Goal: Task Accomplishment & Management: Complete application form

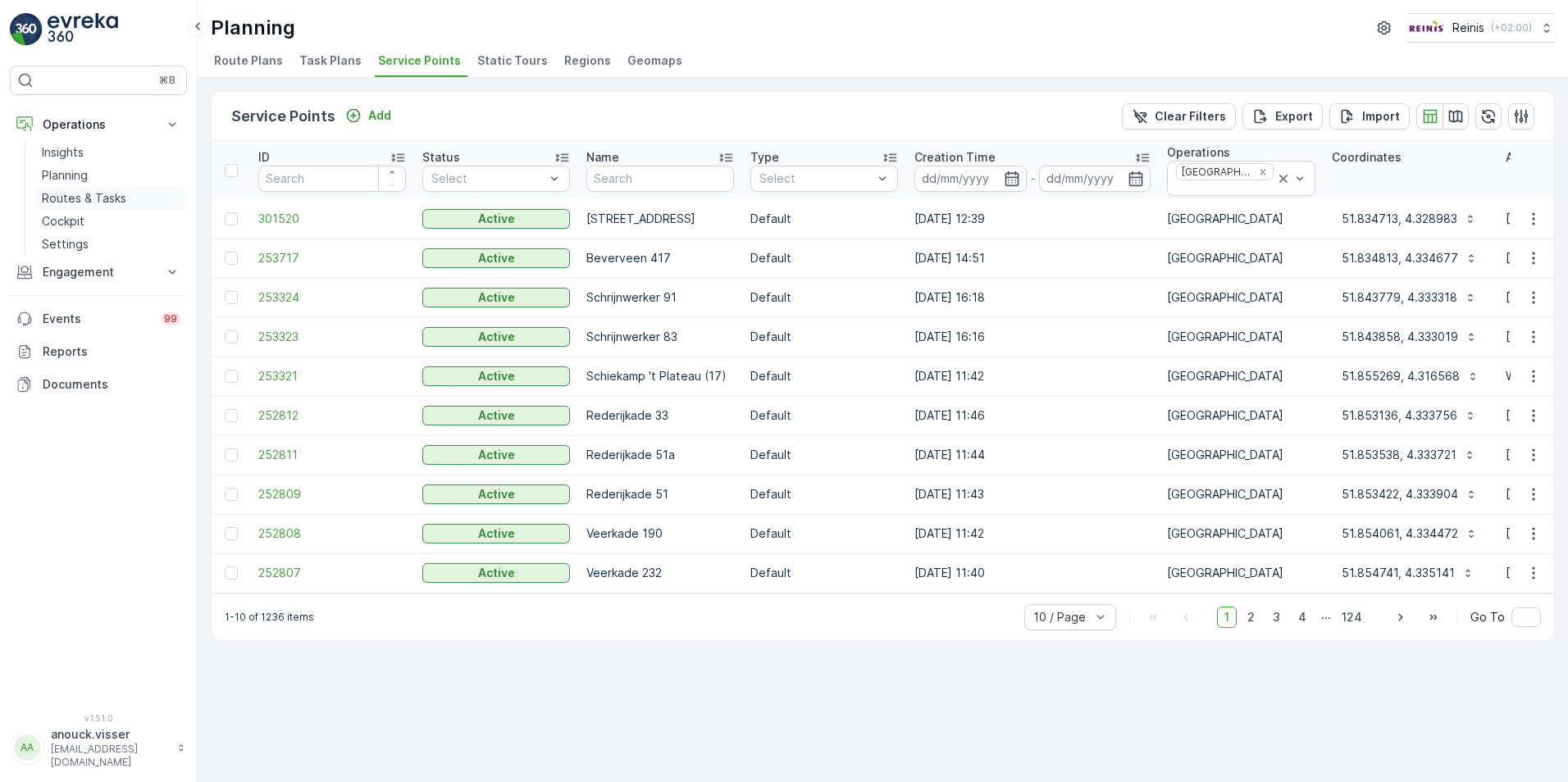
click at [99, 197] on p "Routes & Tasks" at bounding box center [84, 199] width 84 height 17
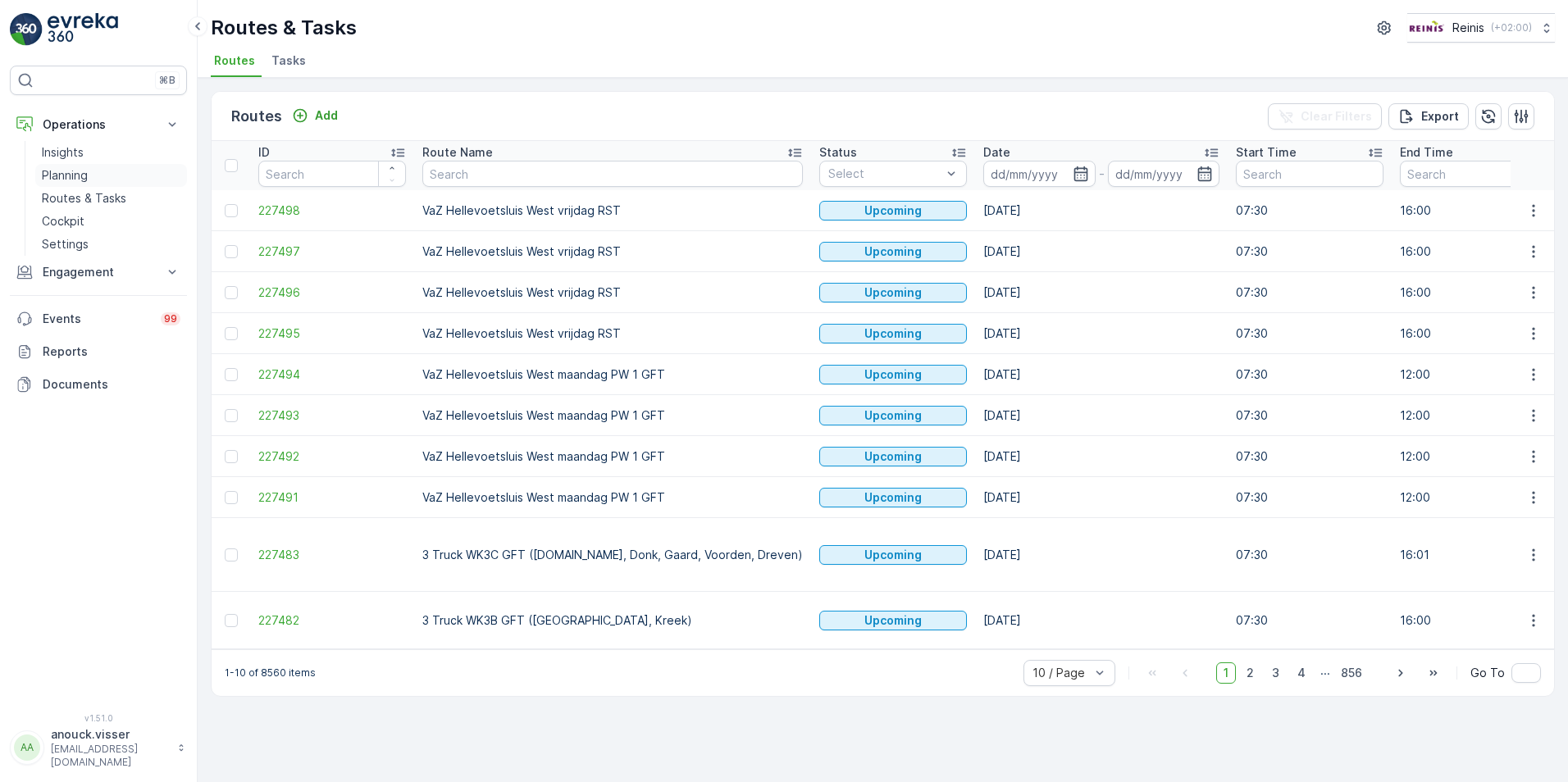
click at [69, 168] on p "Planning" at bounding box center [64, 176] width 45 height 17
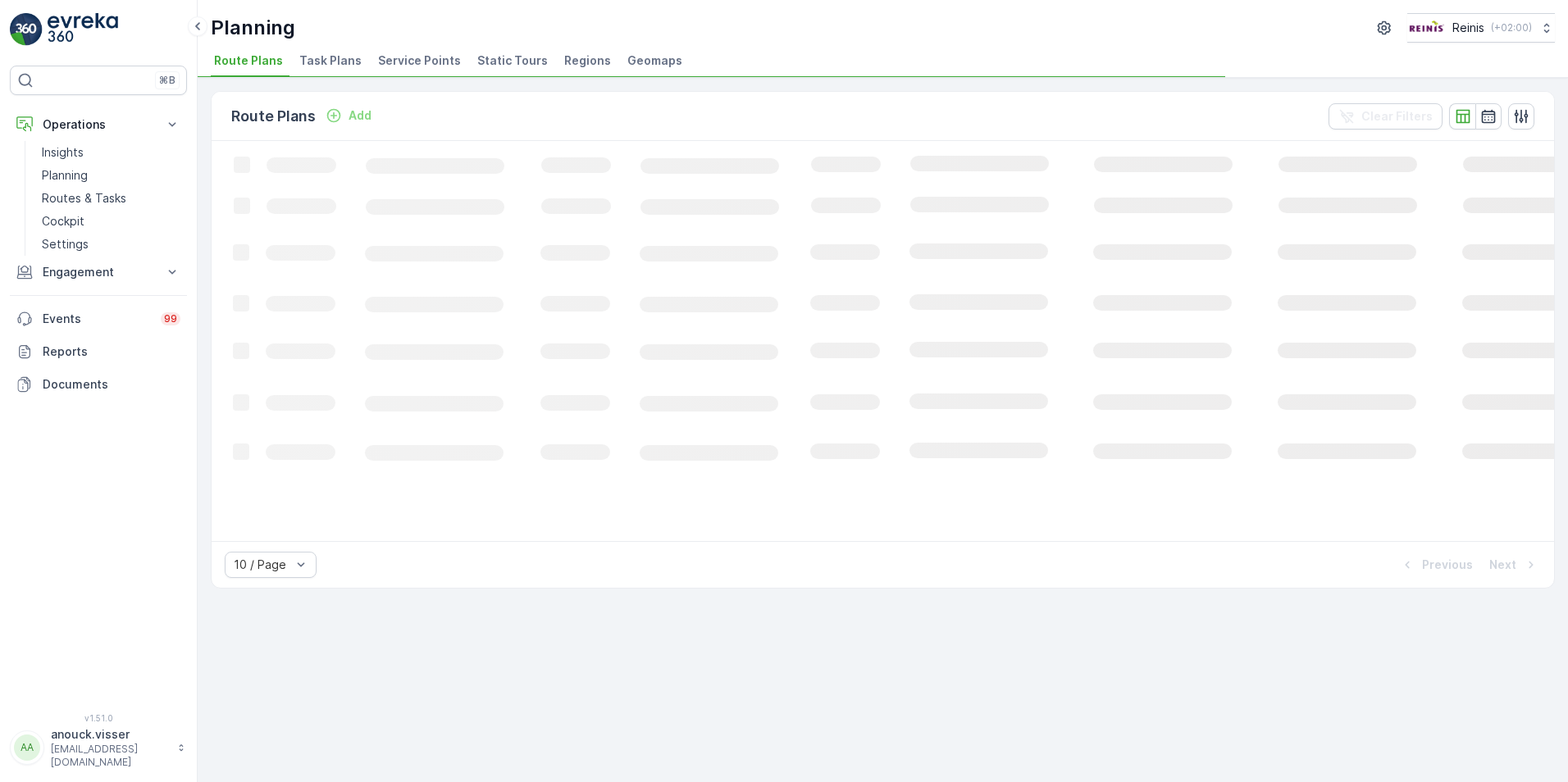
click at [433, 55] on span "Service Points" at bounding box center [419, 61] width 83 height 17
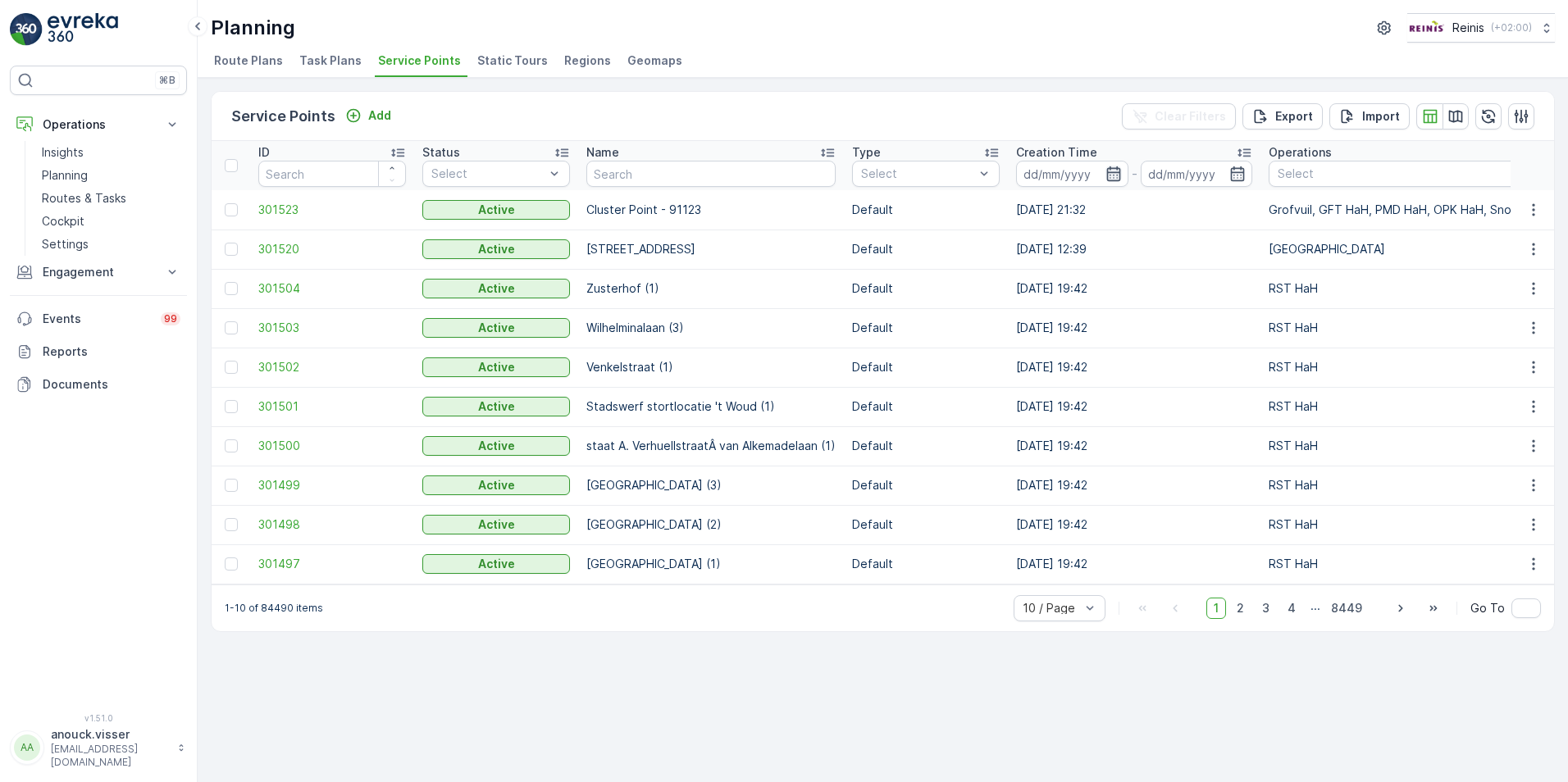
click at [1111, 178] on icon "button" at bounding box center [1113, 174] width 17 height 17
click at [684, 105] on div "Service Points Add Clear Filters Export Import" at bounding box center [883, 116] width 1342 height 49
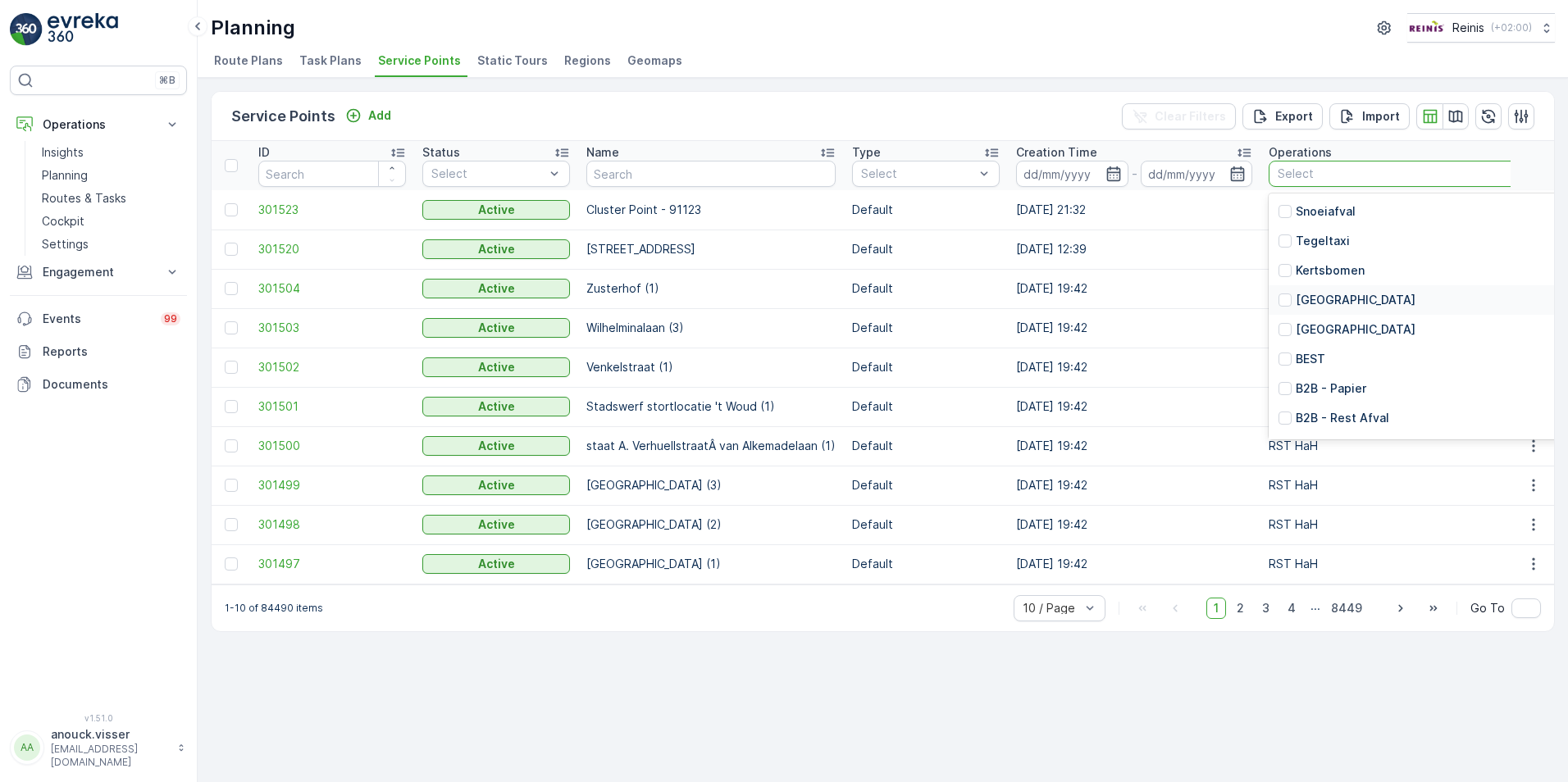
click at [1343, 294] on p "[GEOGRAPHIC_DATA]" at bounding box center [1354, 300] width 120 height 17
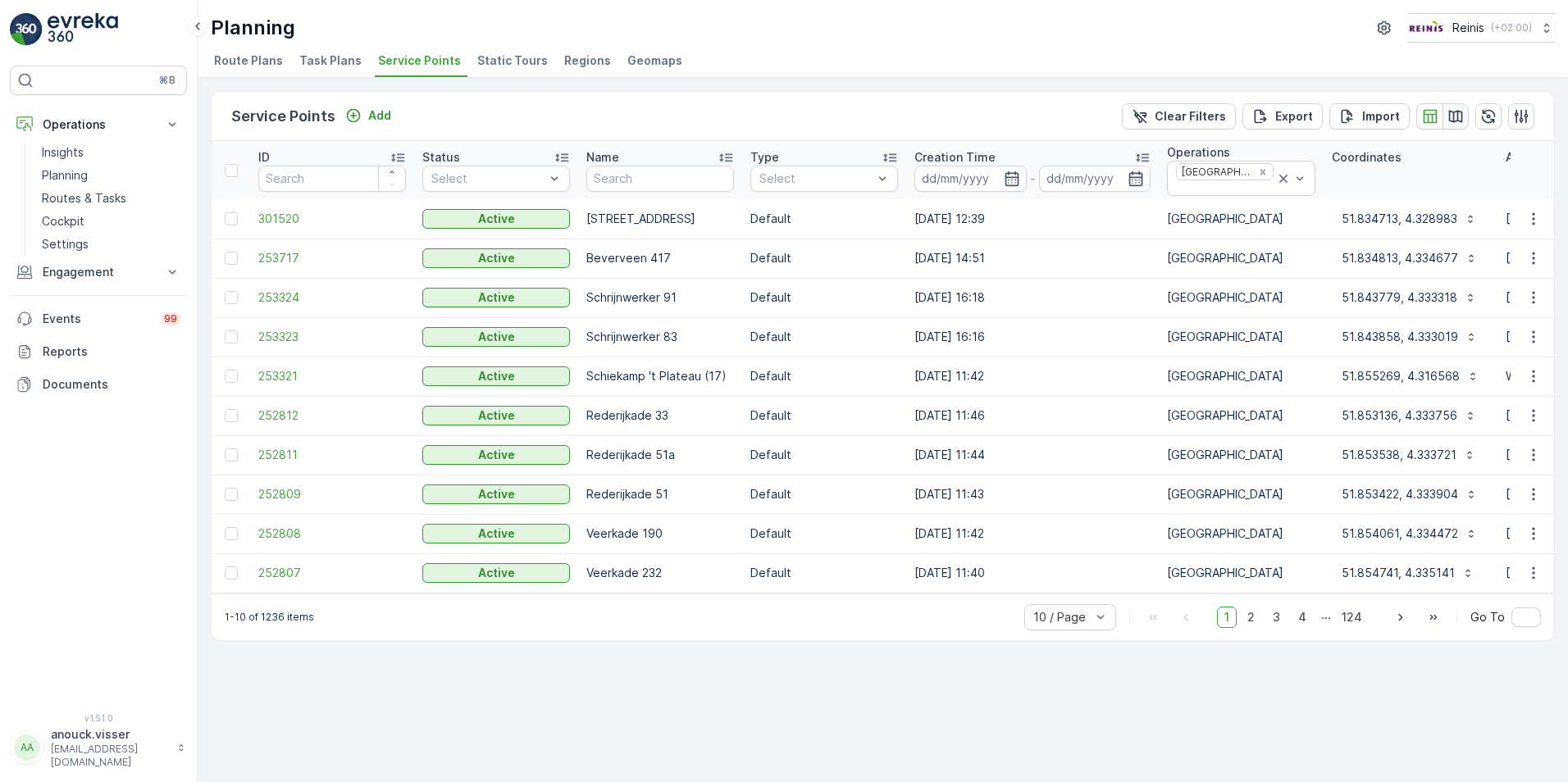
click at [1450, 116] on icon "button" at bounding box center [1456, 117] width 17 height 17
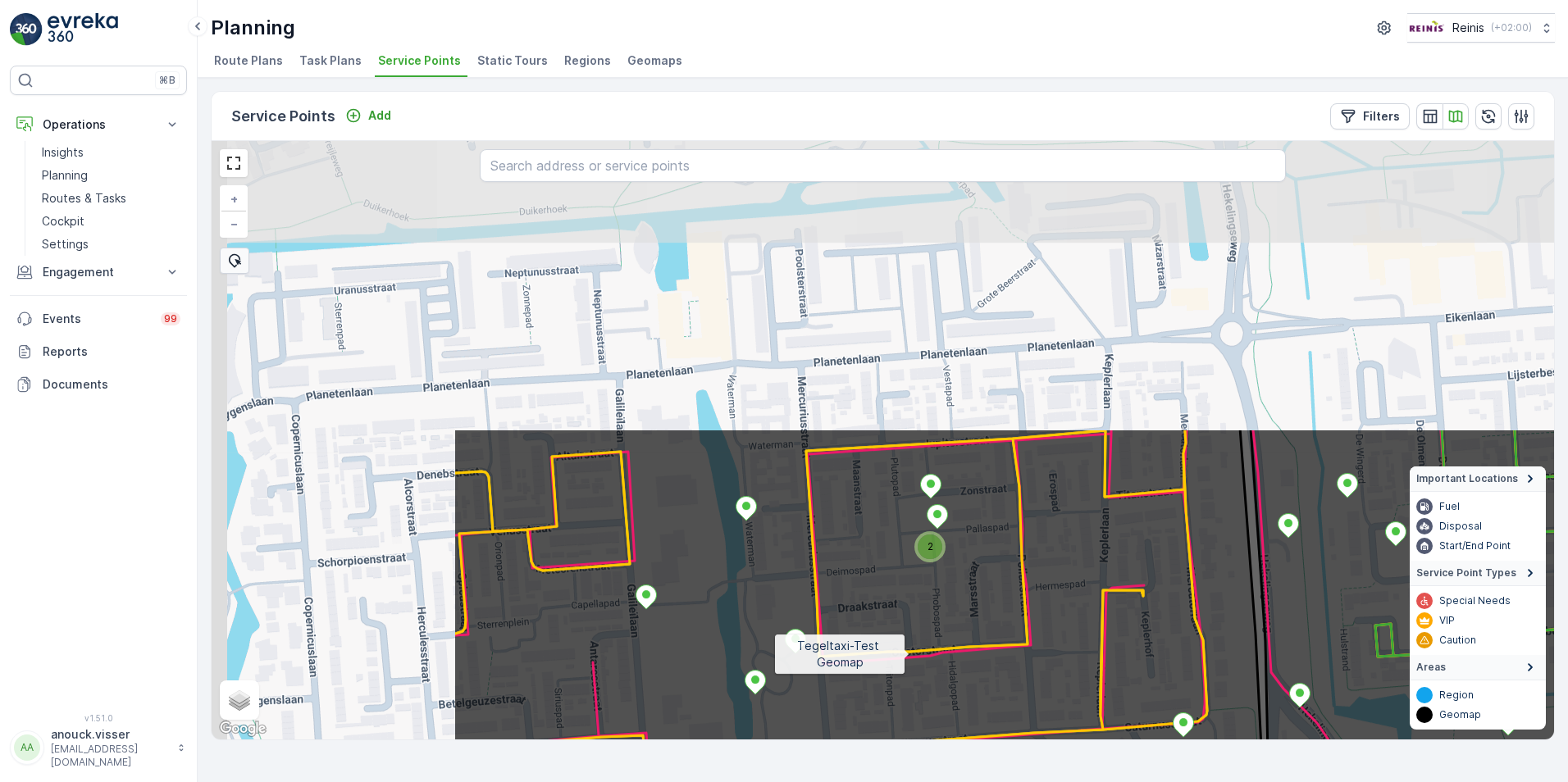
drag, startPoint x: 577, startPoint y: 370, endPoint x: 914, endPoint y: 656, distance: 442.0
click at [914, 656] on icon at bounding box center [1260, 789] width 1615 height 723
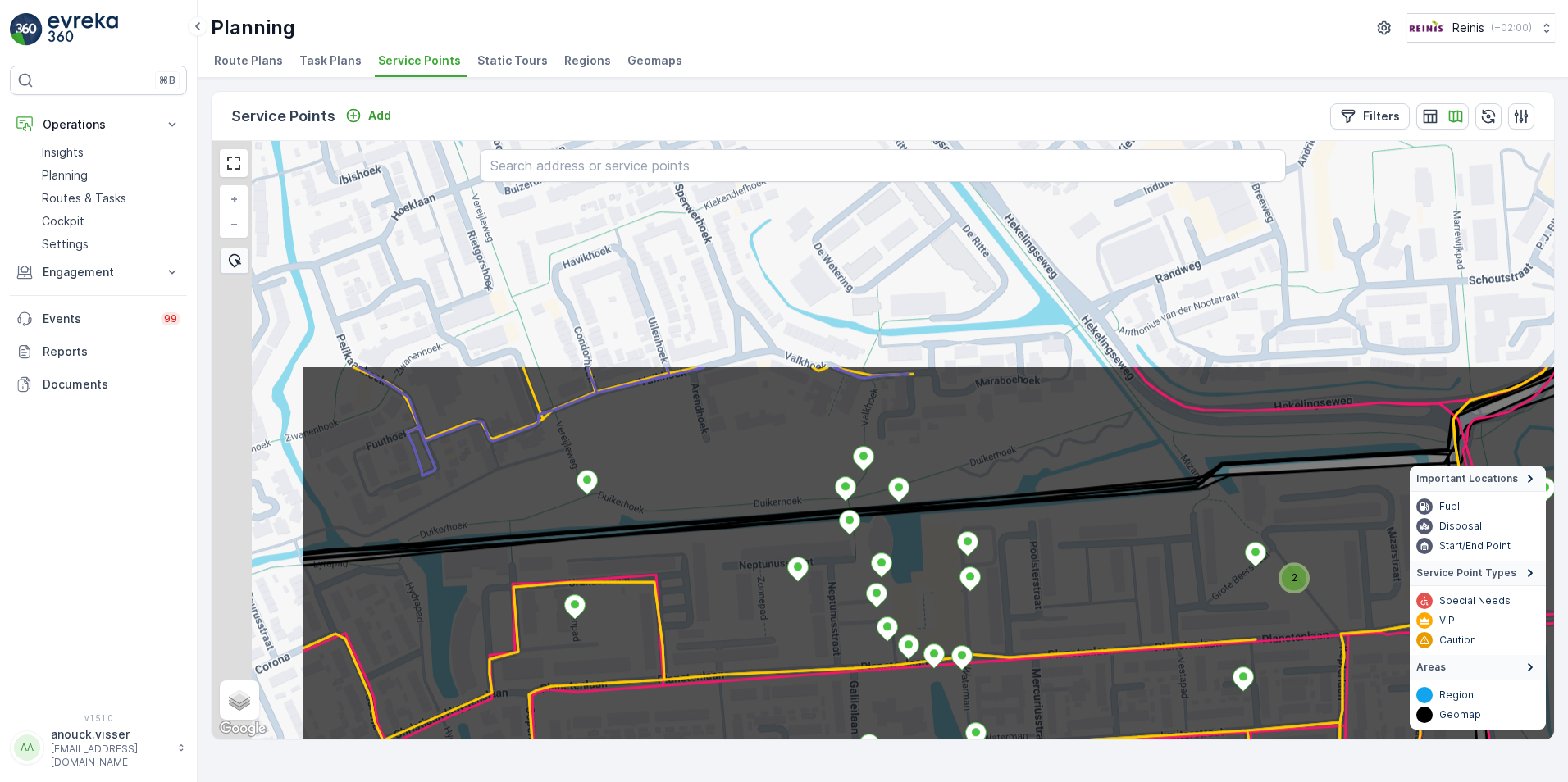
drag, startPoint x: 555, startPoint y: 347, endPoint x: 782, endPoint y: 633, distance: 365.1
click at [782, 633] on icon at bounding box center [1108, 726] width 1615 height 723
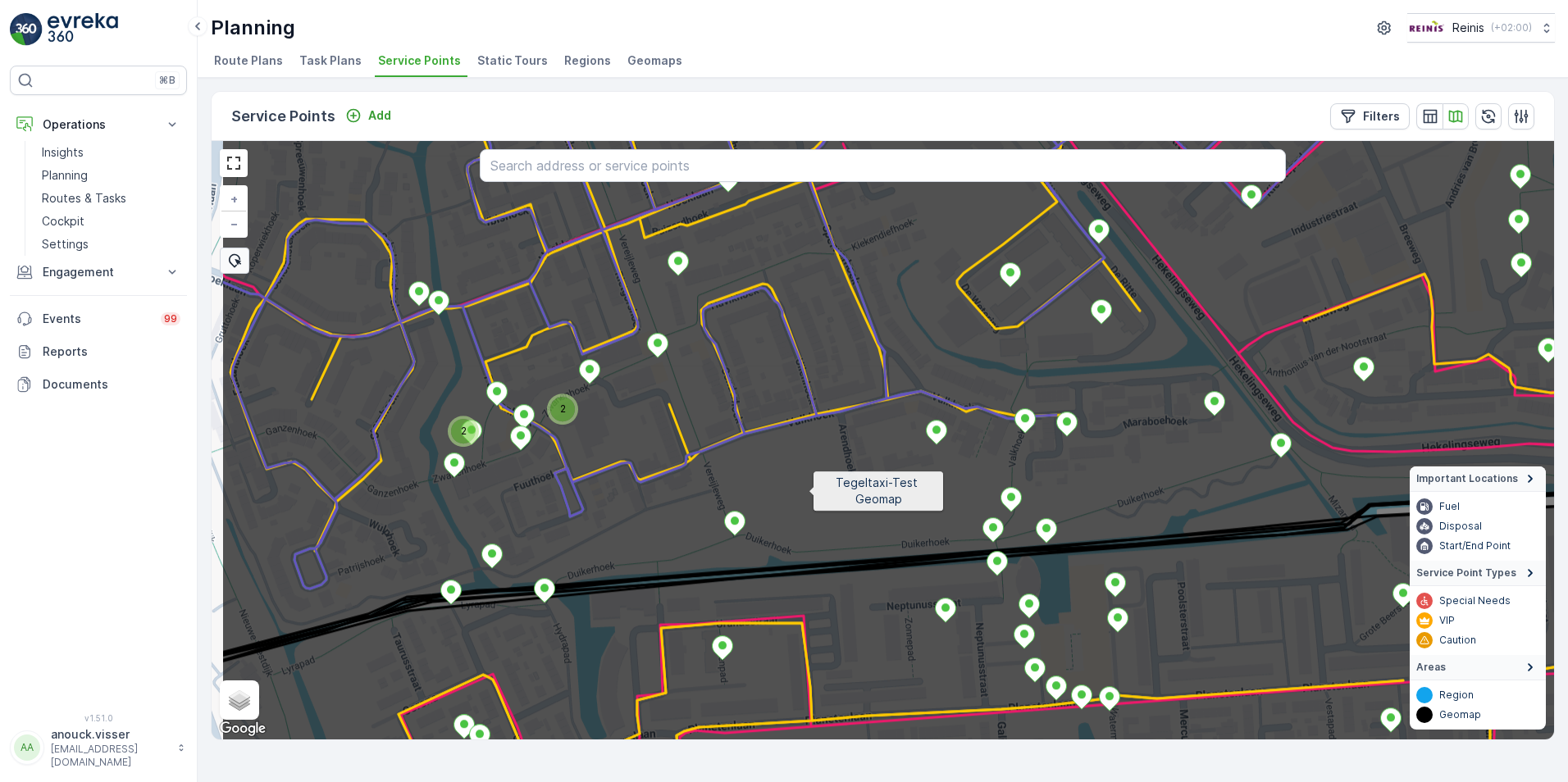
drag, startPoint x: 733, startPoint y: 475, endPoint x: 806, endPoint y: 491, distance: 74.7
click at [806, 491] on icon at bounding box center [1029, 481] width 1615 height 723
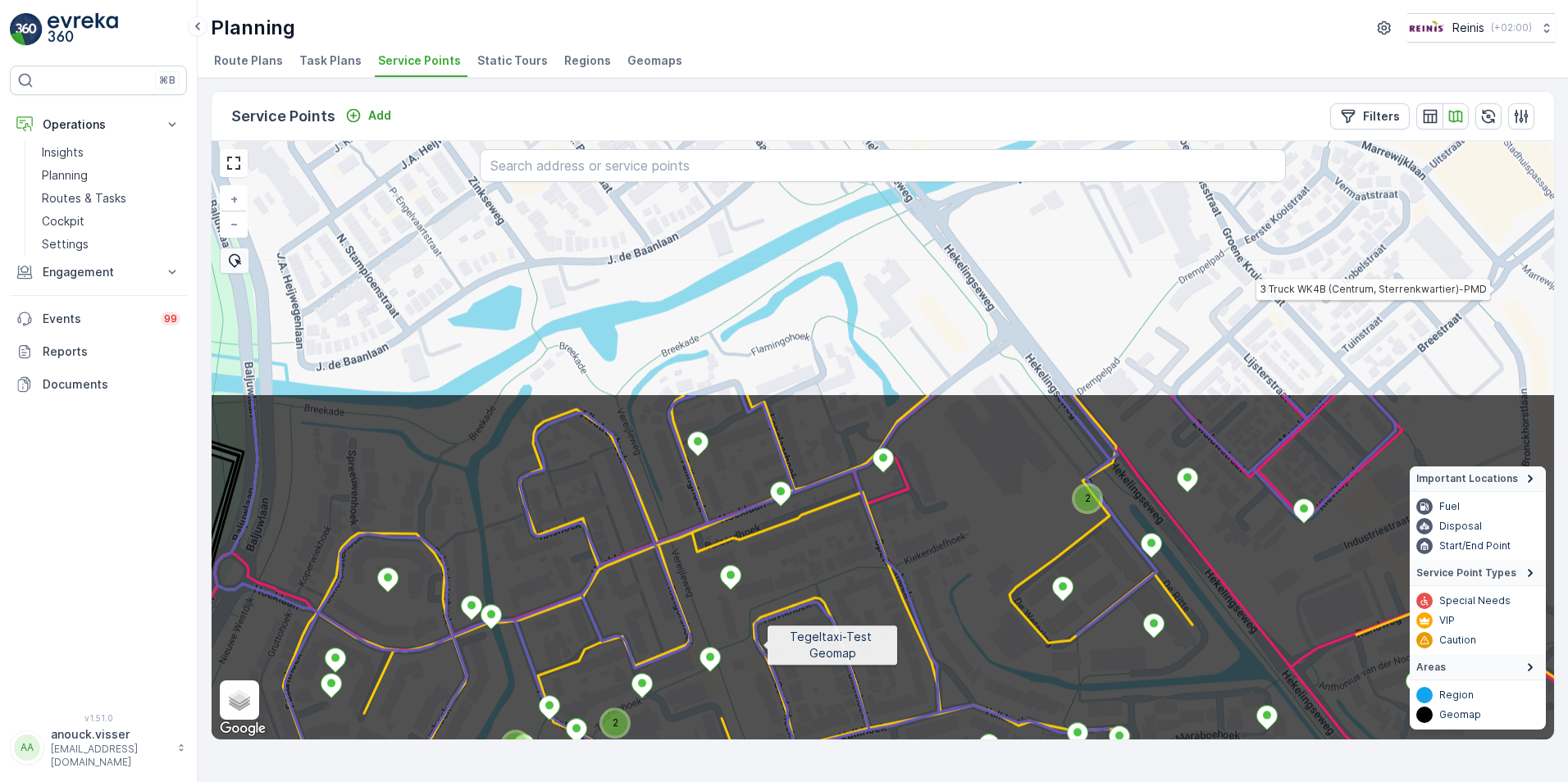
drag, startPoint x: 710, startPoint y: 330, endPoint x: 762, endPoint y: 644, distance: 318.3
click at [762, 644] on icon at bounding box center [935, 754] width 1615 height 723
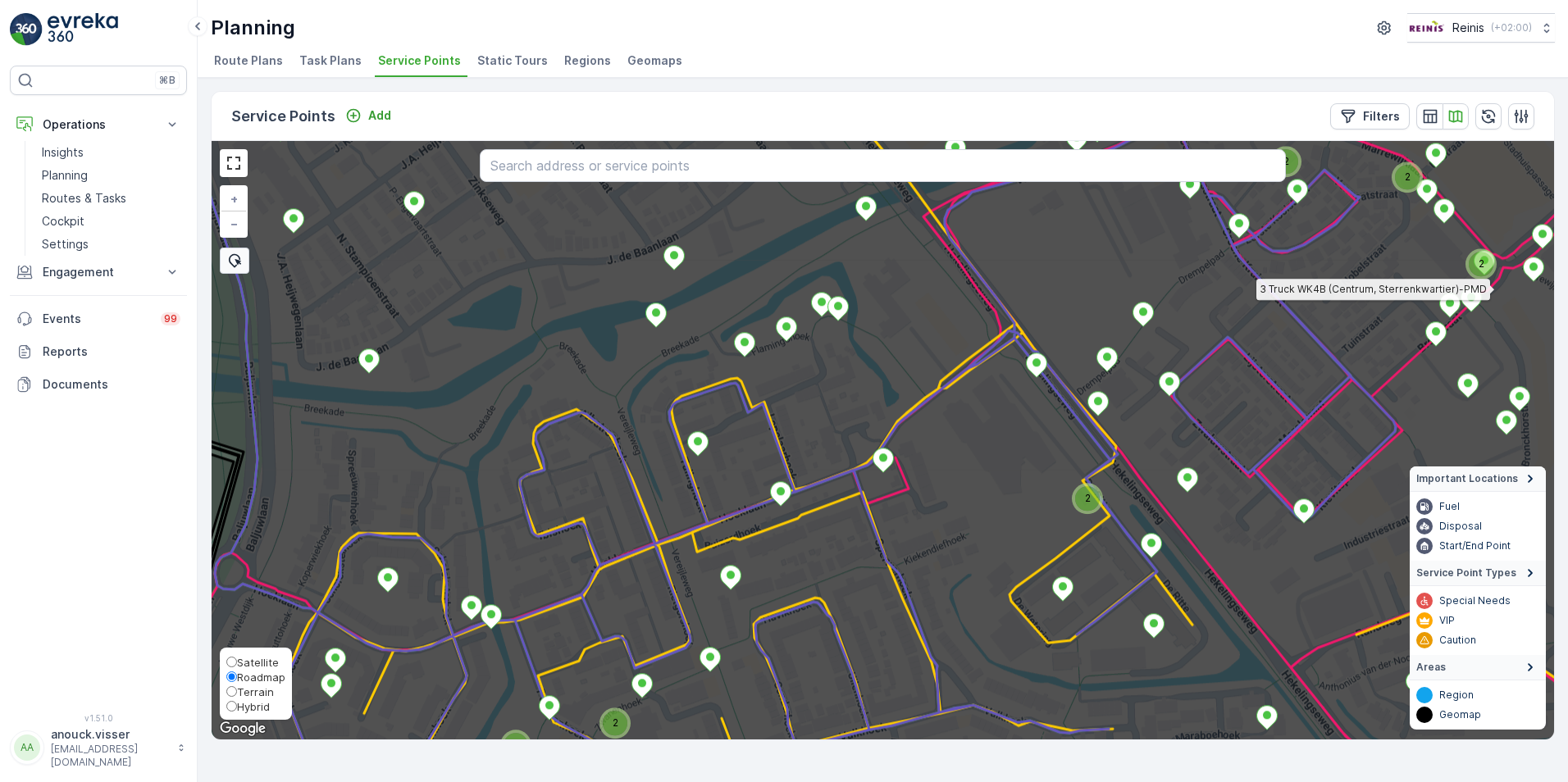
click at [254, 657] on span "Satellite" at bounding box center [257, 662] width 42 height 13
click at [237, 657] on input "Satellite" at bounding box center [231, 661] width 10 height 10
radio input "true"
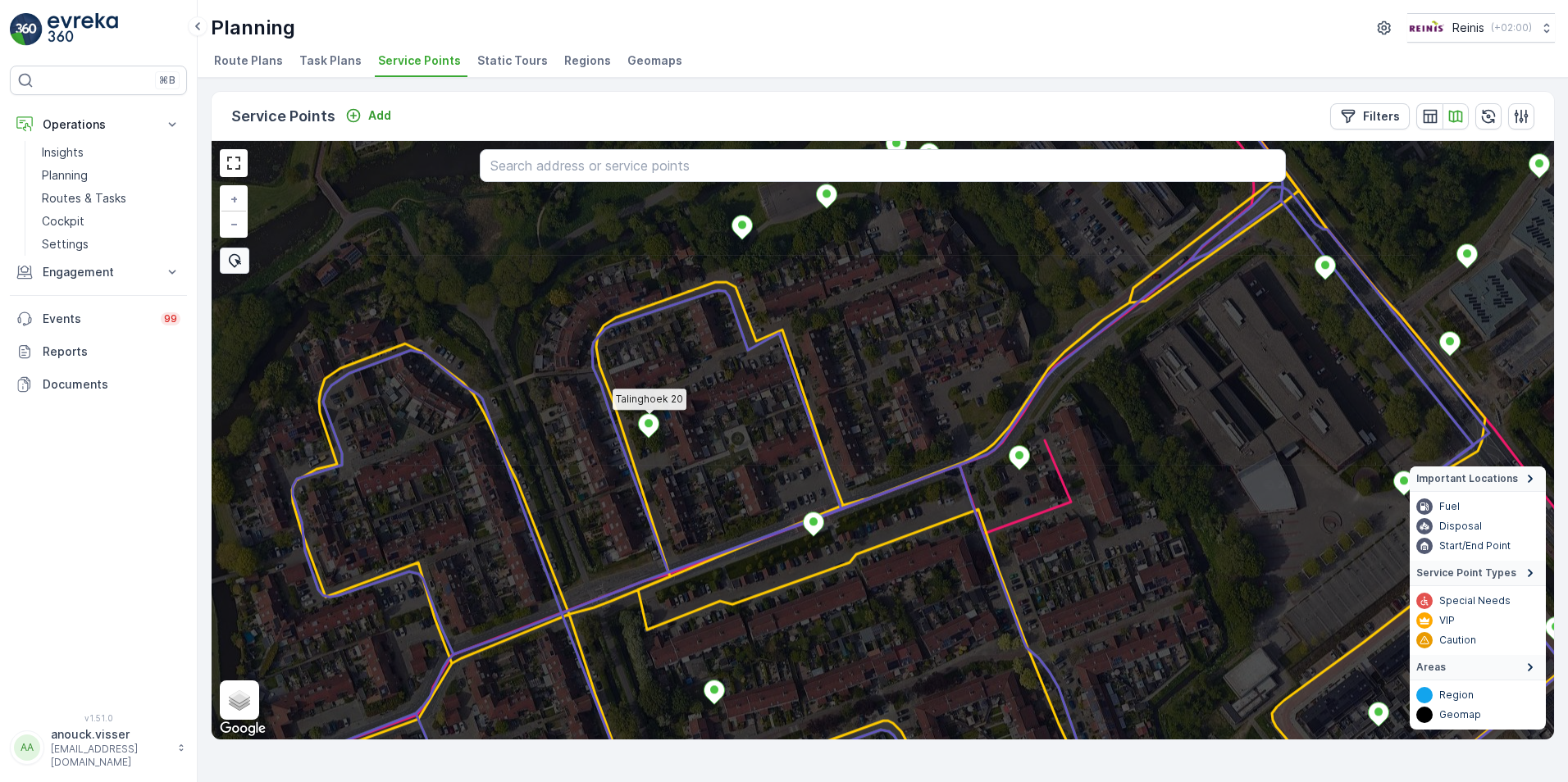
click at [646, 431] on icon at bounding box center [649, 426] width 20 height 24
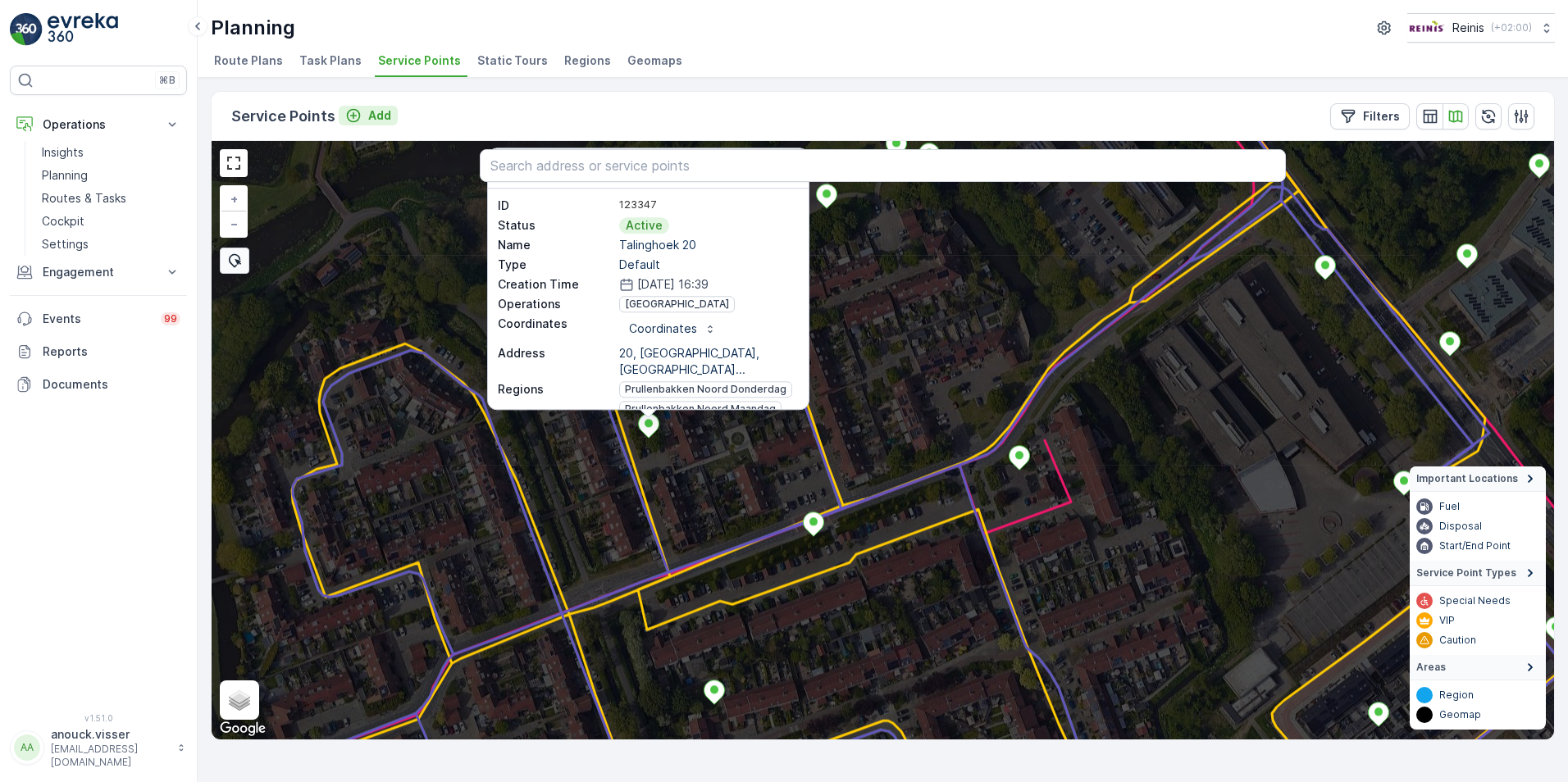
click at [375, 120] on p "Add" at bounding box center [380, 116] width 23 height 17
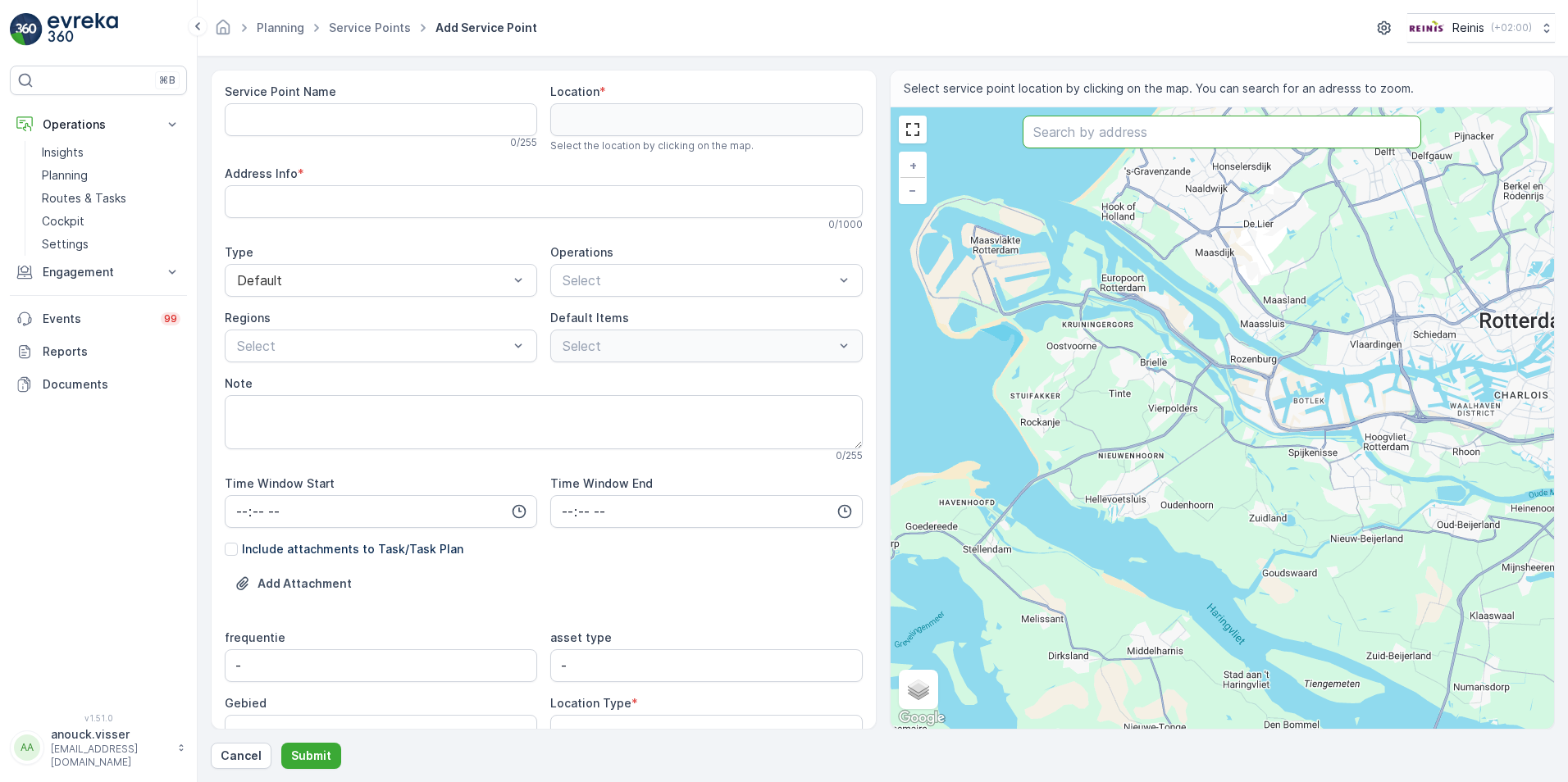
click at [1233, 141] on input "text" at bounding box center [1221, 132] width 398 height 33
type input "[GEOGRAPHIC_DATA]"
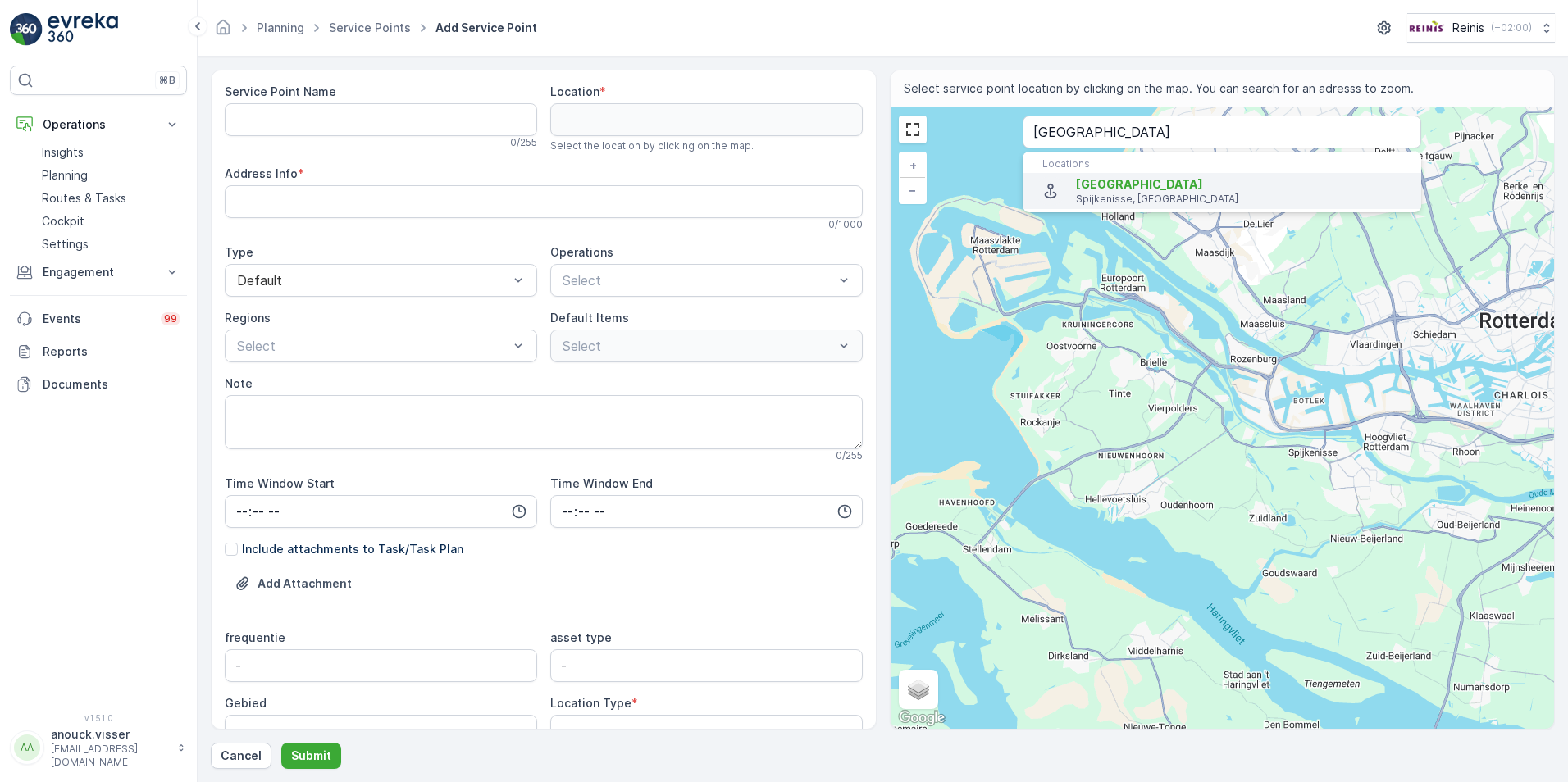
click at [1169, 204] on p "Spijkenisse, [GEOGRAPHIC_DATA]" at bounding box center [1242, 200] width 332 height 13
type input "51.8461568,4.3178522"
type Info "[GEOGRAPHIC_DATA], [GEOGRAPHIC_DATA], [GEOGRAPHIC_DATA]"
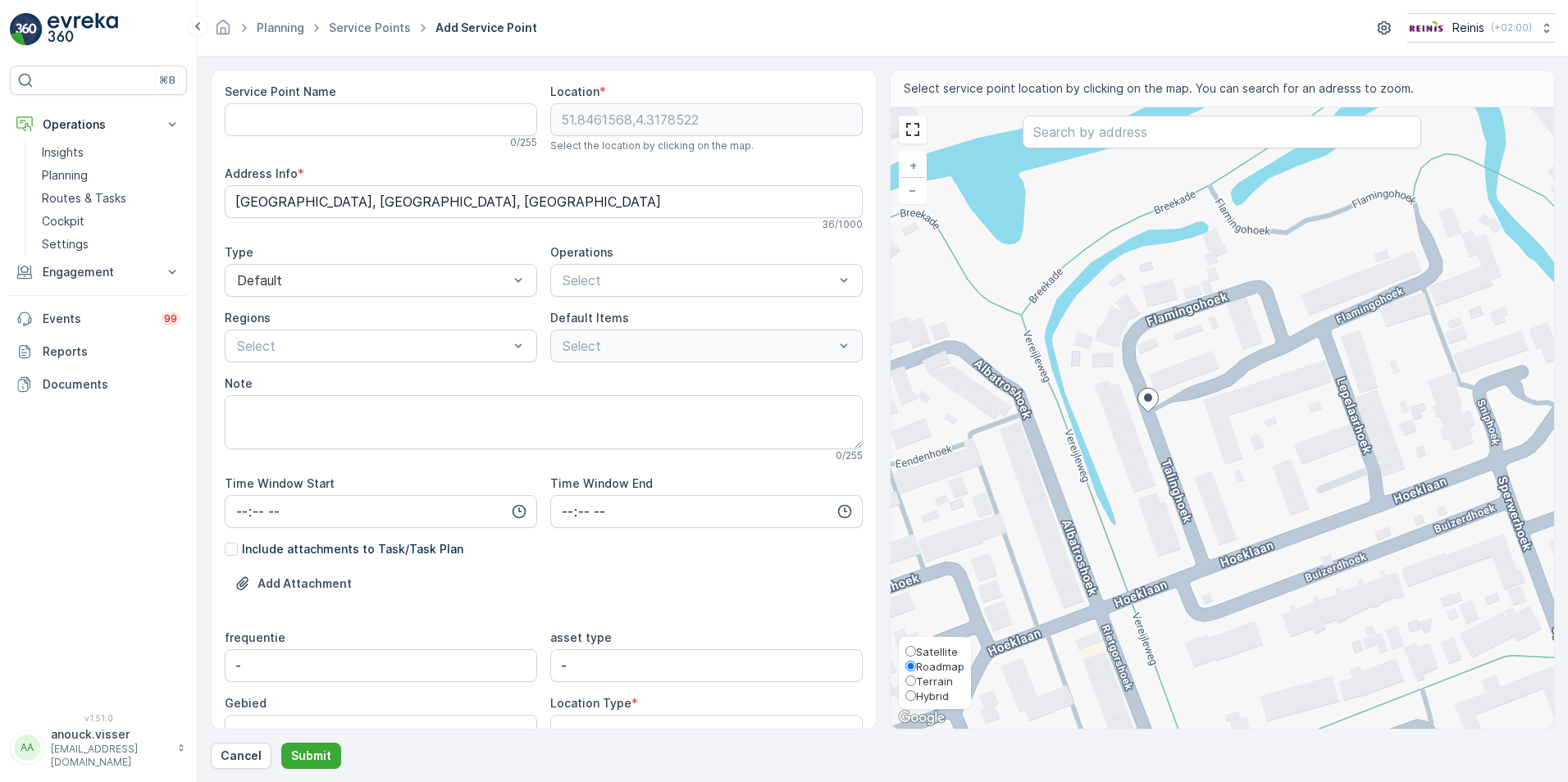
click at [931, 653] on span "Satellite" at bounding box center [936, 652] width 42 height 13
click at [915, 653] on input "Satellite" at bounding box center [910, 651] width 10 height 10
radio input "true"
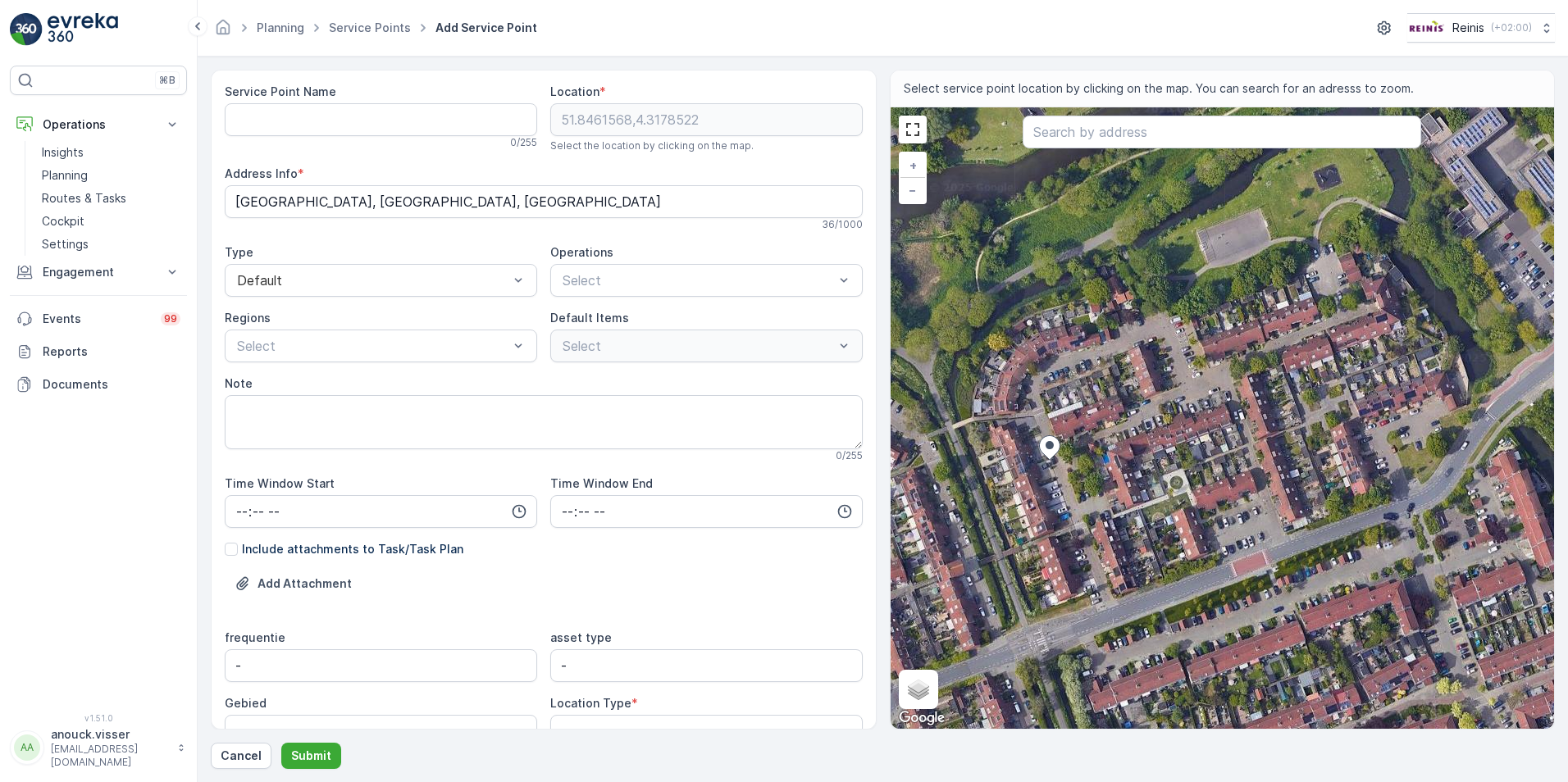
drag, startPoint x: 1238, startPoint y: 548, endPoint x: 1143, endPoint y: 593, distance: 105.1
click at [1143, 593] on div "+ − Satellite Roadmap Terrain Hybrid Leaflet Keyboard shortcuts Map Data Imager…" at bounding box center [1222, 418] width 664 height 621
click at [1177, 487] on div "+ − Satellite Roadmap Terrain Hybrid Leaflet Keyboard shortcuts Map Data Imager…" at bounding box center [1222, 418] width 664 height 621
type input "51.84605212908624,4.318693349065432"
type Info "[STREET_ADDRESS]"
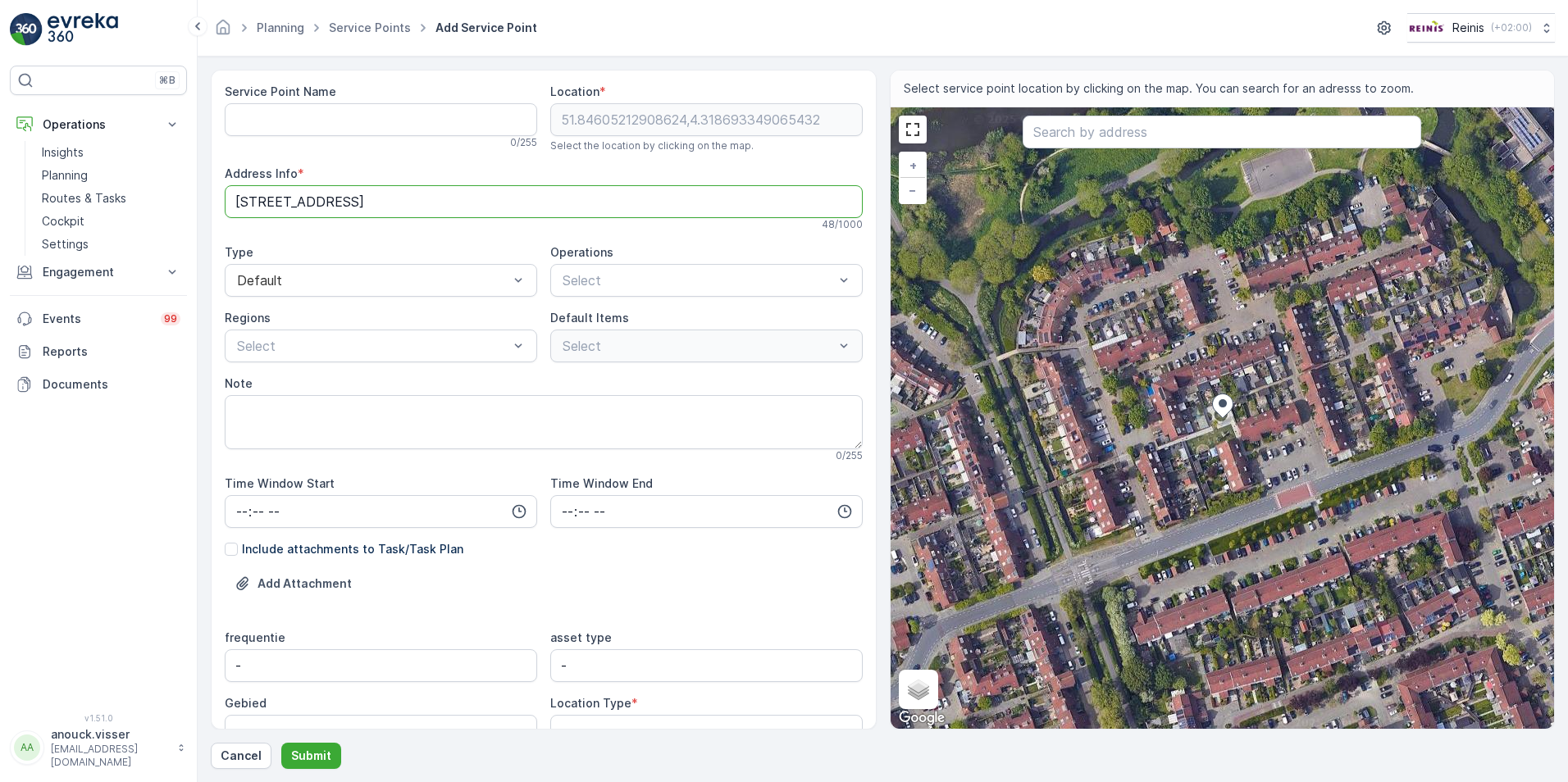
drag, startPoint x: 322, startPoint y: 195, endPoint x: 231, endPoint y: 187, distance: 91.4
click at [231, 187] on Info "[STREET_ADDRESS]" at bounding box center [543, 202] width 638 height 33
click at [312, 123] on Name "Service Point Name" at bounding box center [381, 119] width 312 height 33
paste Name "Lepelaarhoek 9"
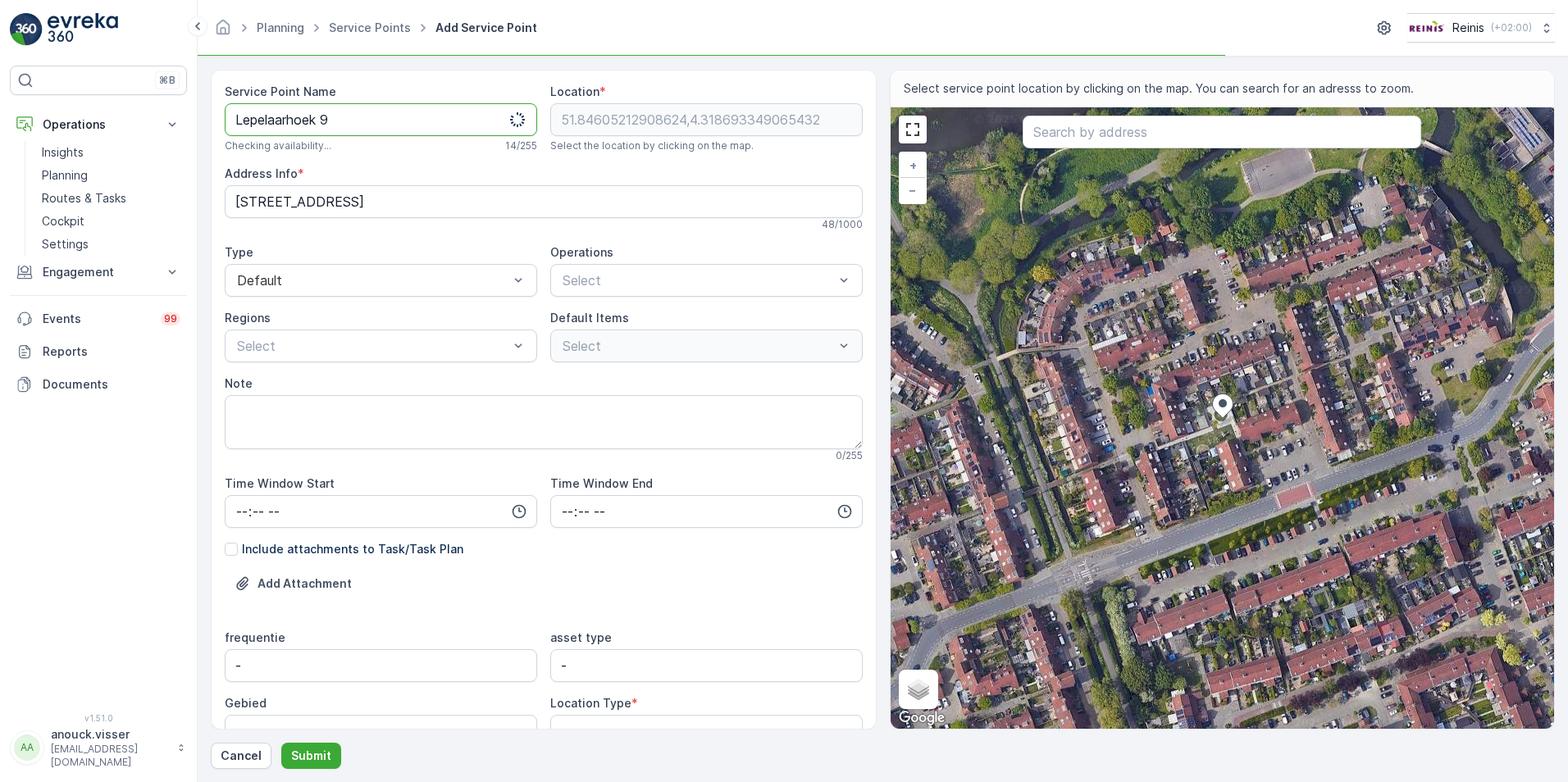
scroll to position [242, 0]
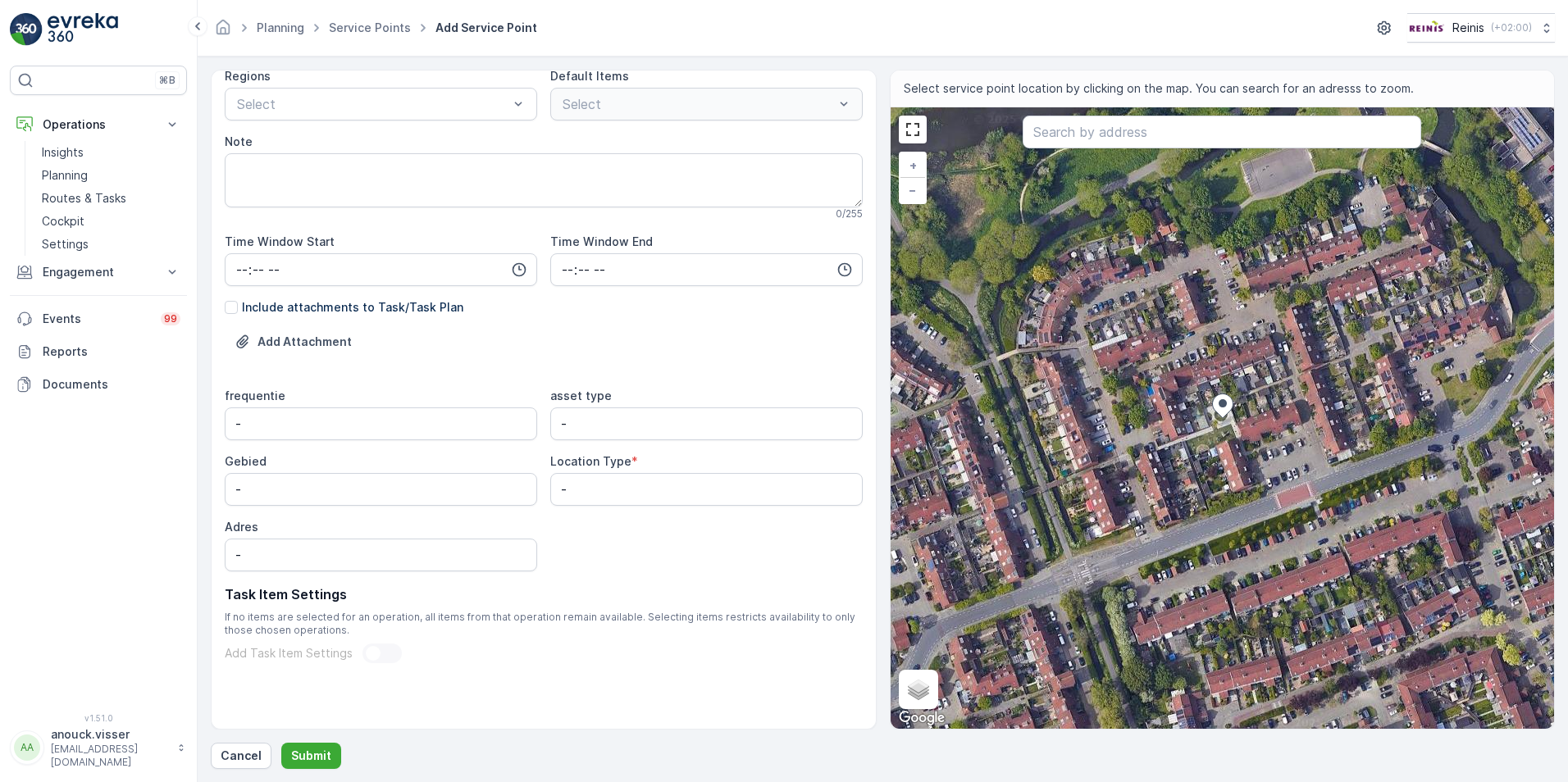
type Name "Lepelaarhoek 9"
drag, startPoint x: 284, startPoint y: 554, endPoint x: 169, endPoint y: 531, distance: 117.3
click at [169, 531] on div "⌘B Operations Insights Planning Routes & Tasks Cockpit Settings Engagement Insi…" at bounding box center [784, 391] width 1568 height 782
paste input "Lepelaarhoek 9"
type input "Lepelaarhoek 9"
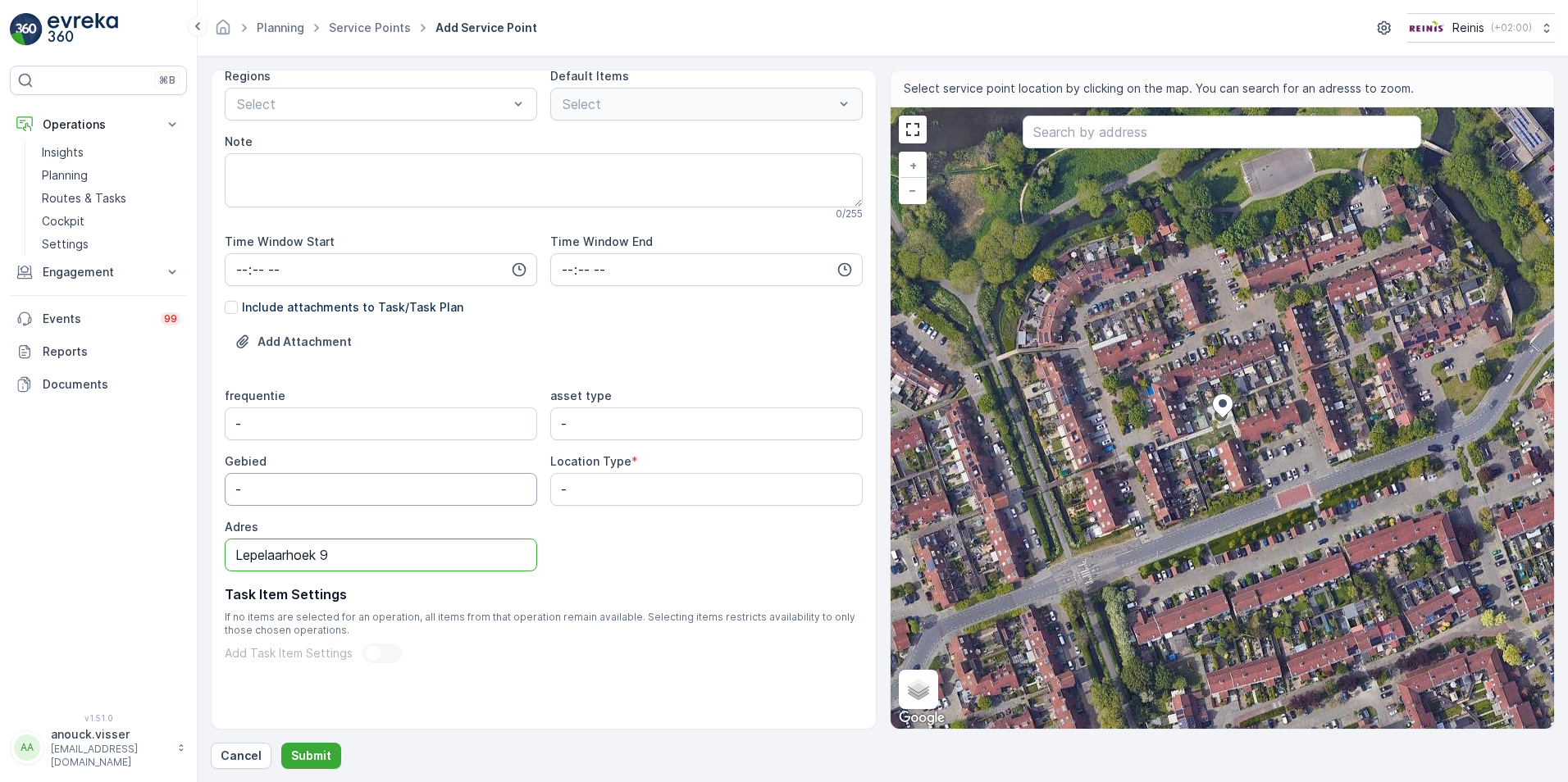
drag, startPoint x: 258, startPoint y: 488, endPoint x: 120, endPoint y: 464, distance: 140.1
click at [120, 464] on div "⌘B Operations Insights Planning Routes & Tasks Cockpit Settings Engagement Insi…" at bounding box center [784, 391] width 1568 height 782
type input "De Hoek"
drag, startPoint x: 326, startPoint y: 432, endPoint x: 137, endPoint y: 439, distance: 189.1
click at [137, 439] on div "⌘B Operations Insights Planning Routes & Tasks Cockpit Settings Engagement Insi…" at bounding box center [784, 391] width 1568 height 782
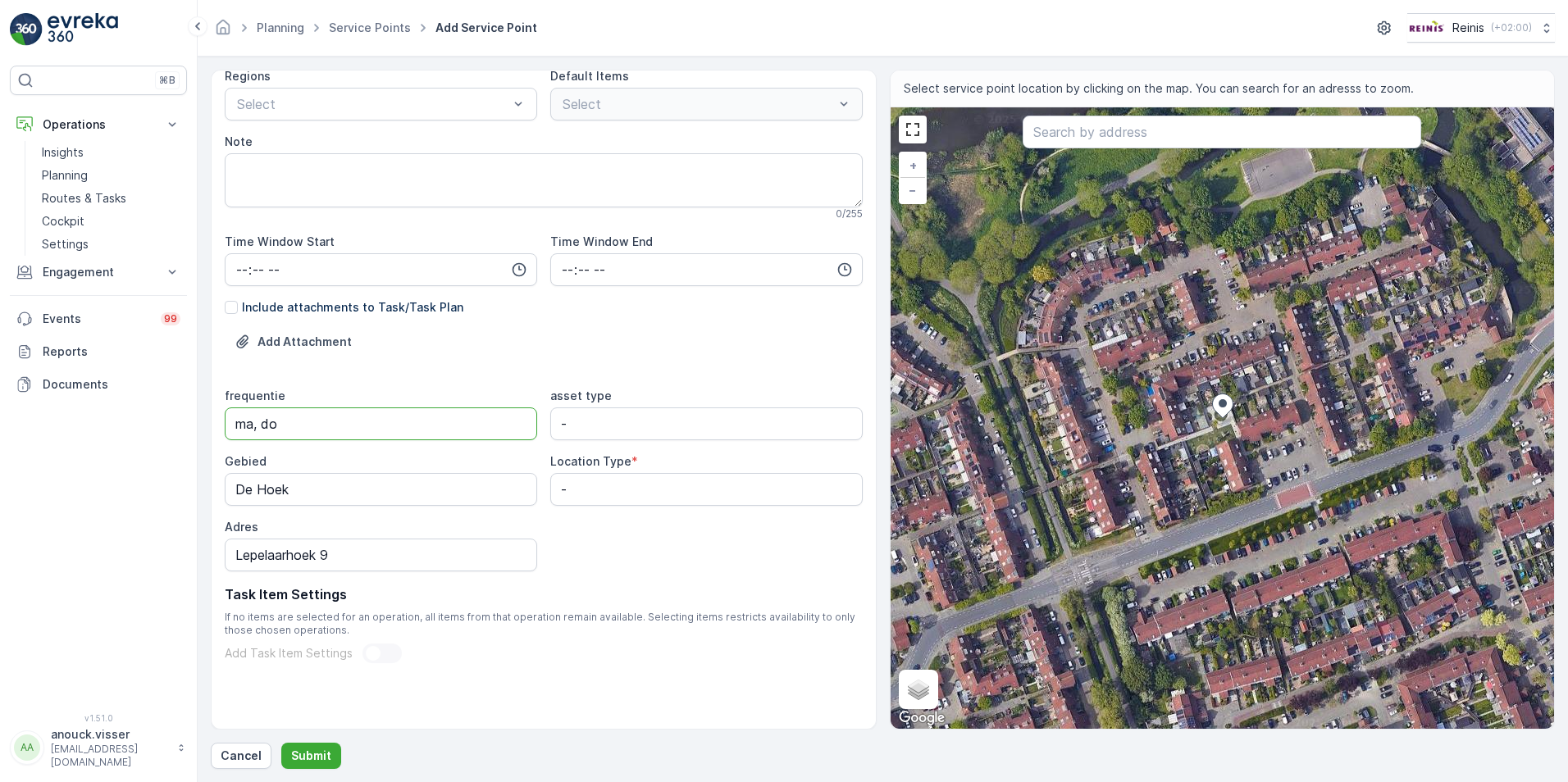
type input "ma, do"
type type "street bin"
click at [536, 491] on div "frequentie ma, do asset type street bin Gebied De Hoek Location Type * - Adres …" at bounding box center [543, 480] width 638 height 184
type Type "afvalbak rest"
click at [241, 264] on input "time" at bounding box center [381, 269] width 312 height 33
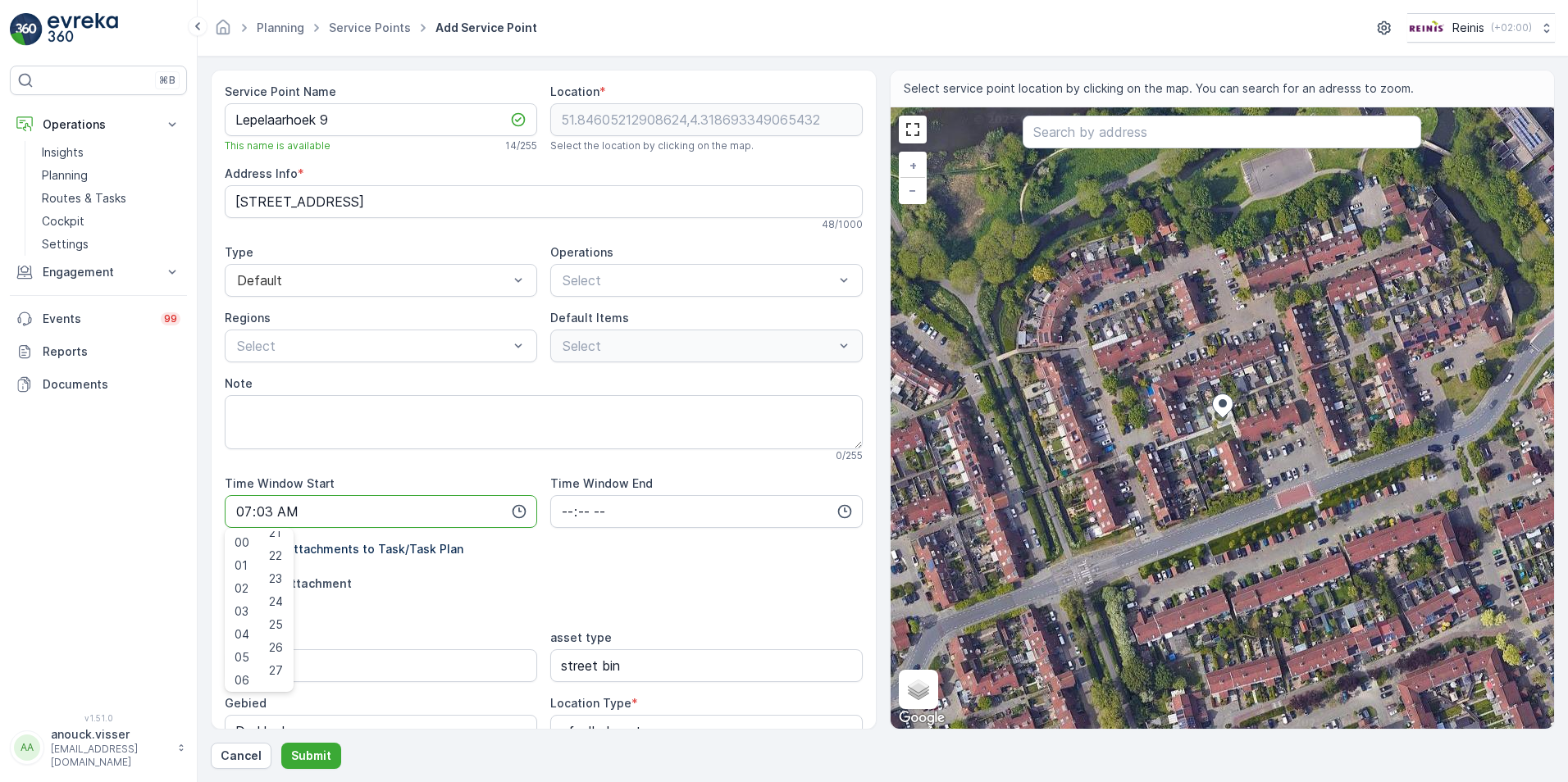
scroll to position [656, 0]
click at [283, 578] on span "30" at bounding box center [276, 576] width 14 height 17
type input "07:30"
click at [559, 507] on input "time" at bounding box center [706, 511] width 312 height 33
click at [601, 533] on div "00" at bounding box center [602, 542] width 28 height 23
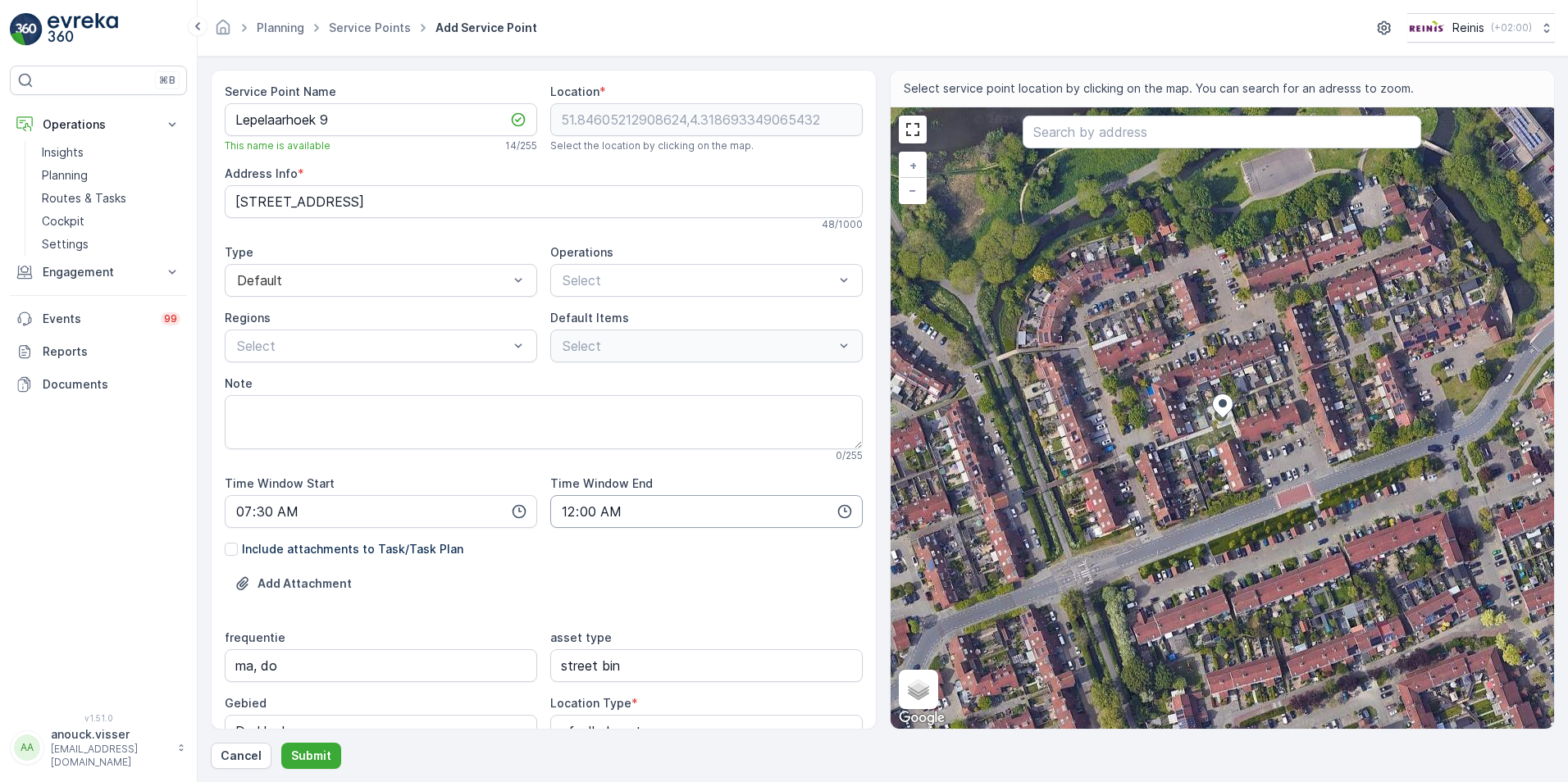
click at [563, 504] on input "00:00" at bounding box center [706, 511] width 312 height 33
click at [564, 584] on span "16" at bounding box center [566, 582] width 13 height 17
type input "16:00"
click at [381, 611] on div "Add Attachment" at bounding box center [543, 593] width 638 height 46
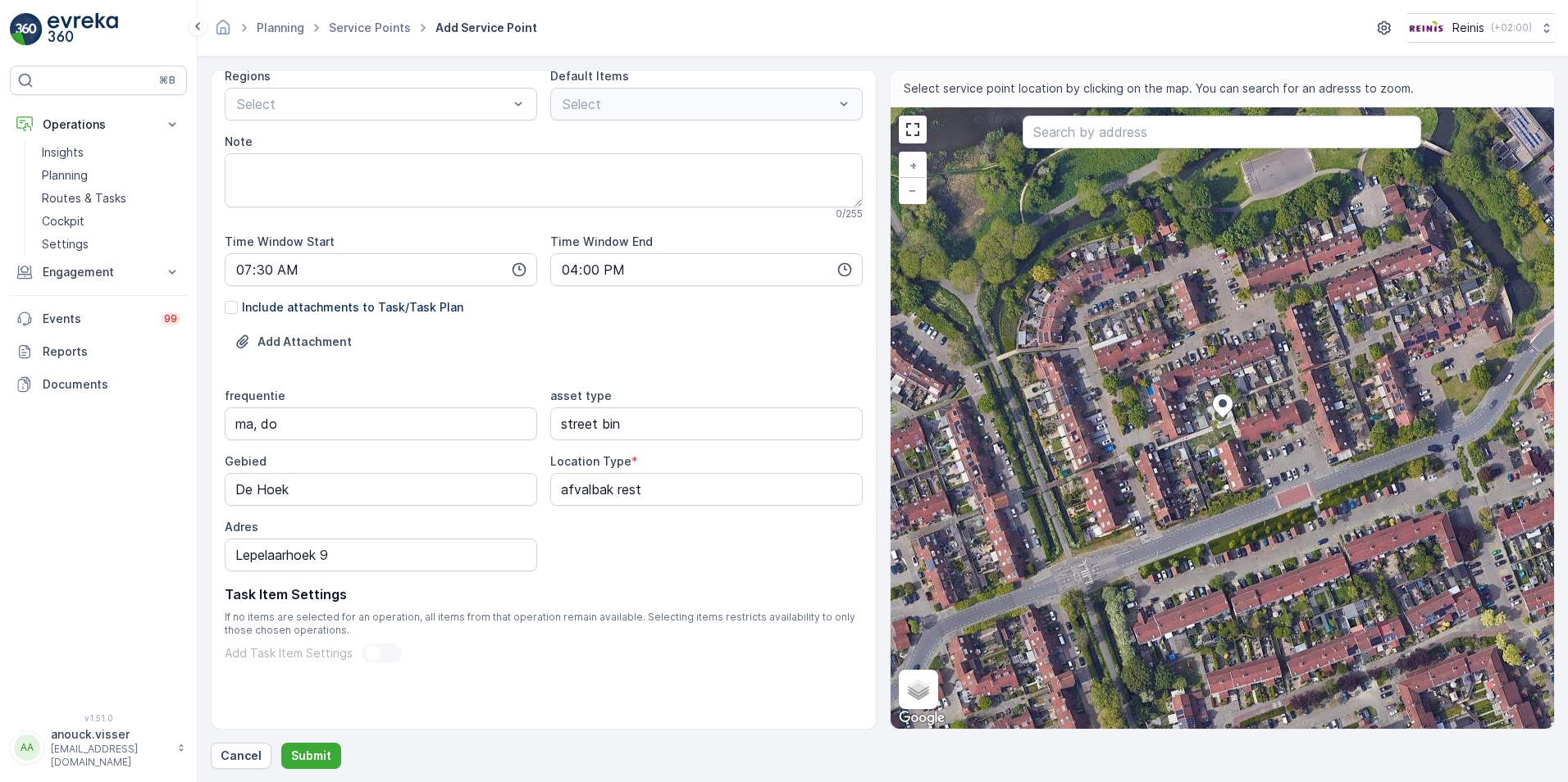
scroll to position [0, 0]
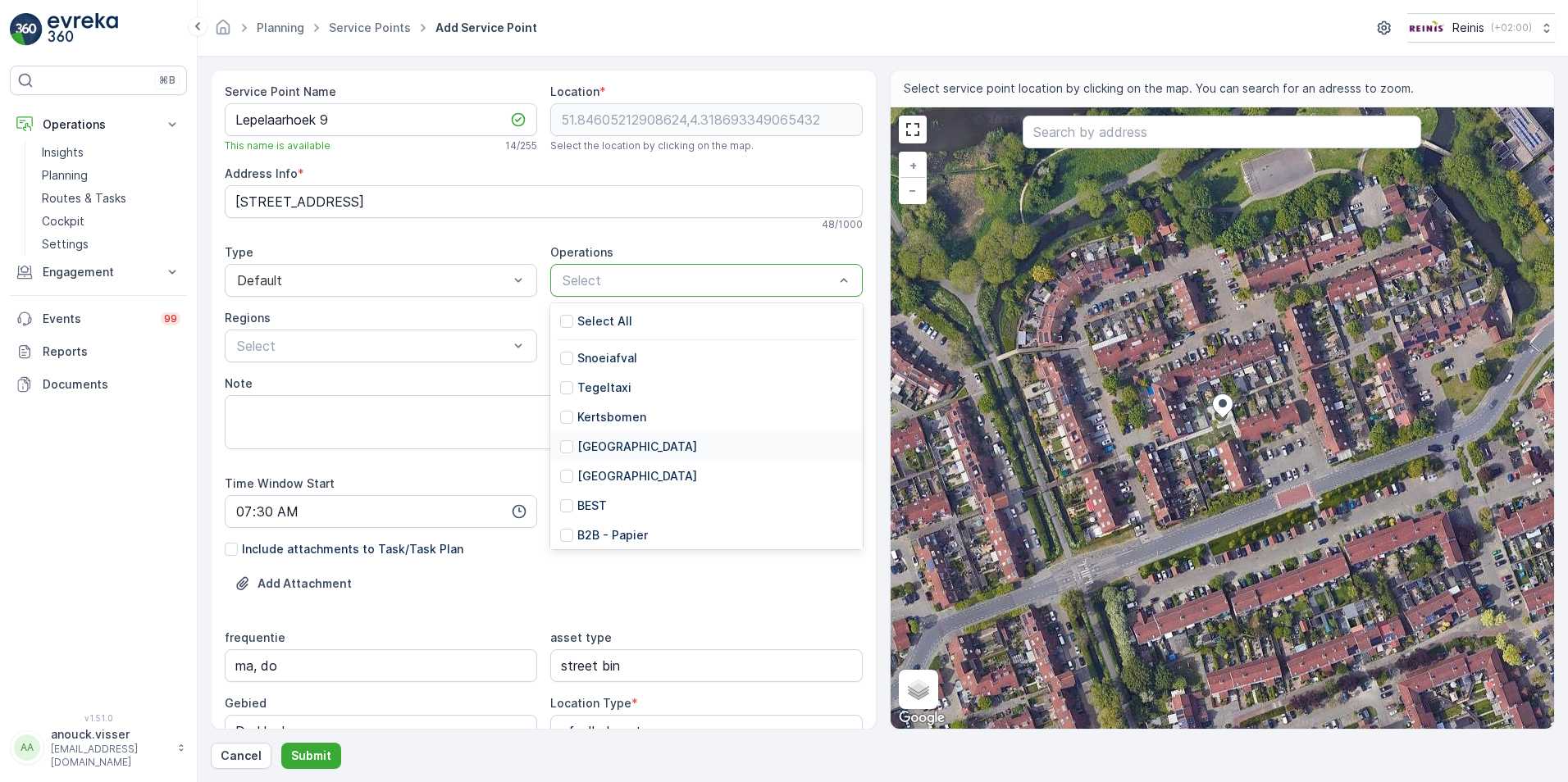
click at [606, 452] on p "[GEOGRAPHIC_DATA]" at bounding box center [637, 447] width 120 height 17
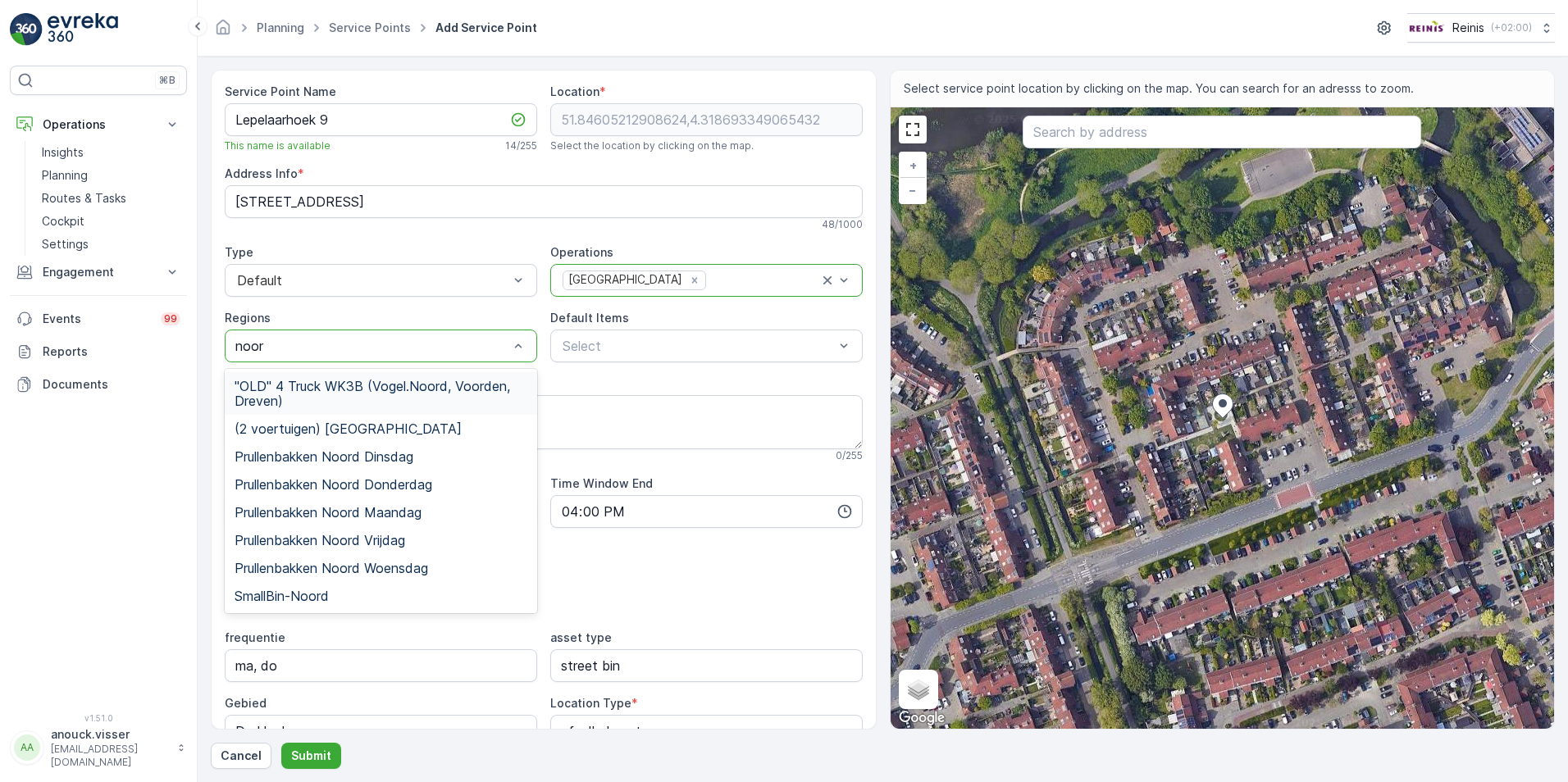
type input "noord"
click at [395, 521] on div "Prullenbakken Noord Maandag" at bounding box center [381, 513] width 312 height 28
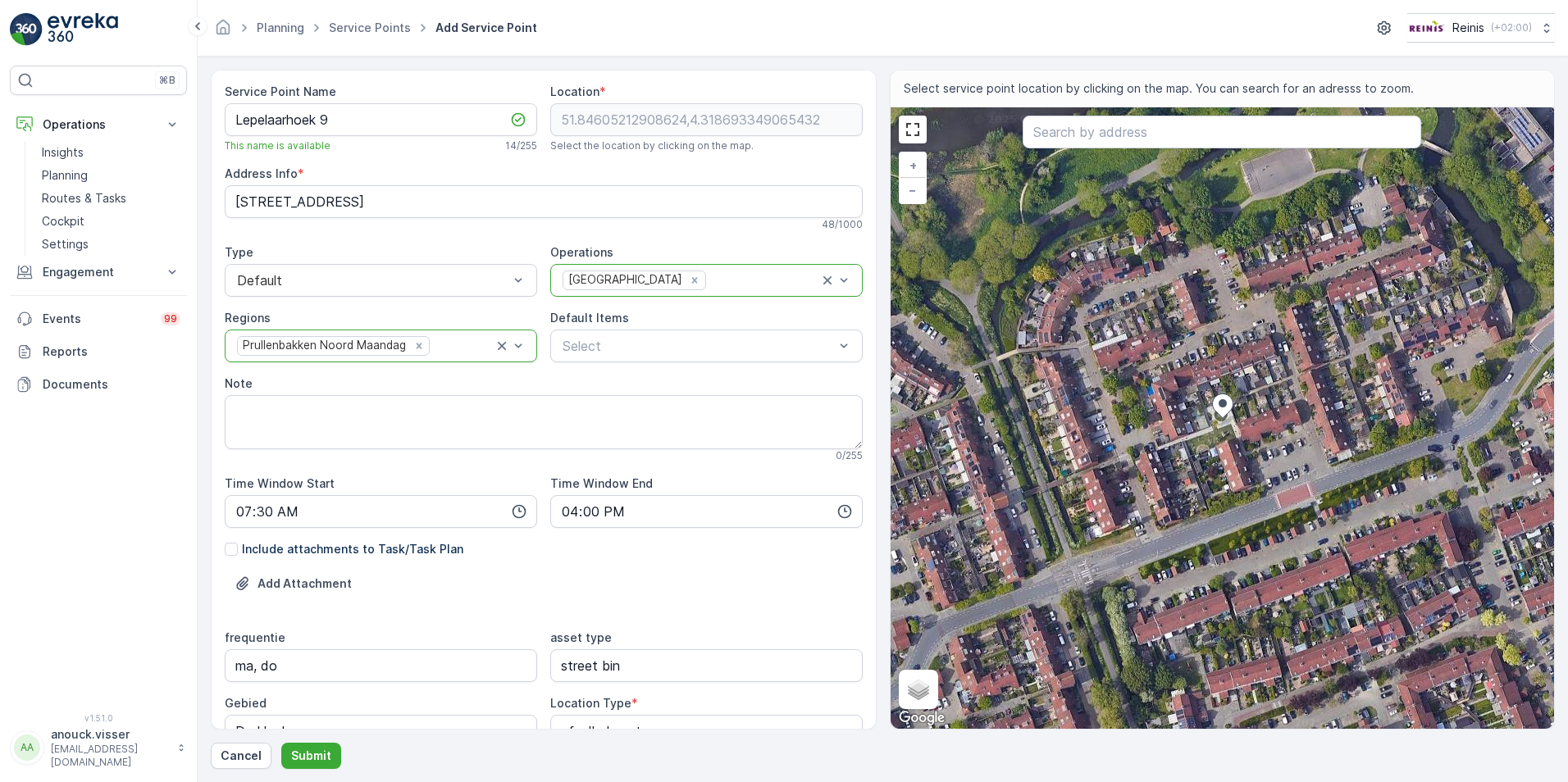
click at [458, 347] on div at bounding box center [462, 346] width 62 height 15
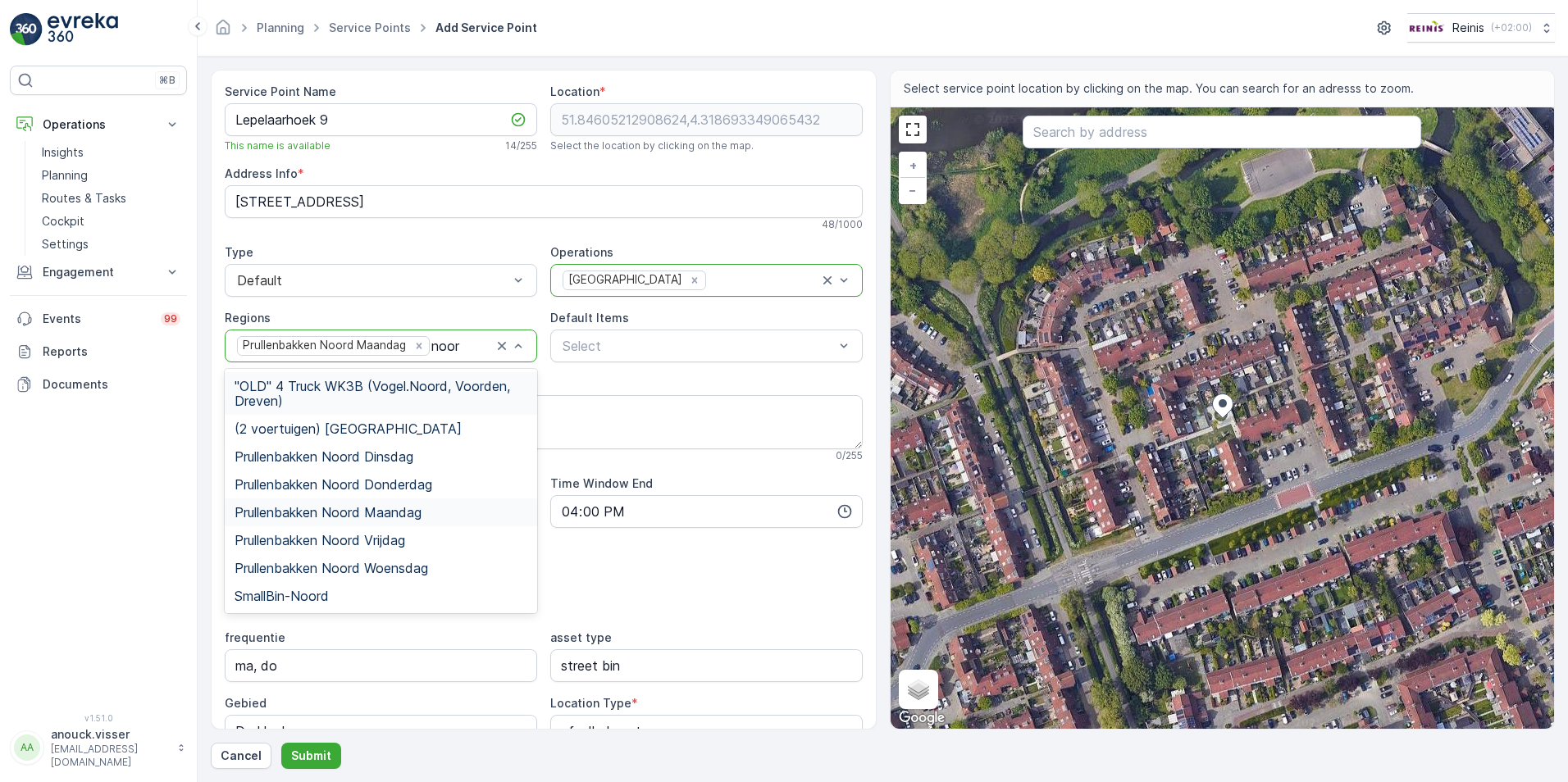
type input "noord"
click at [407, 483] on span "Prullenbakken Noord Donderdag" at bounding box center [333, 485] width 198 height 15
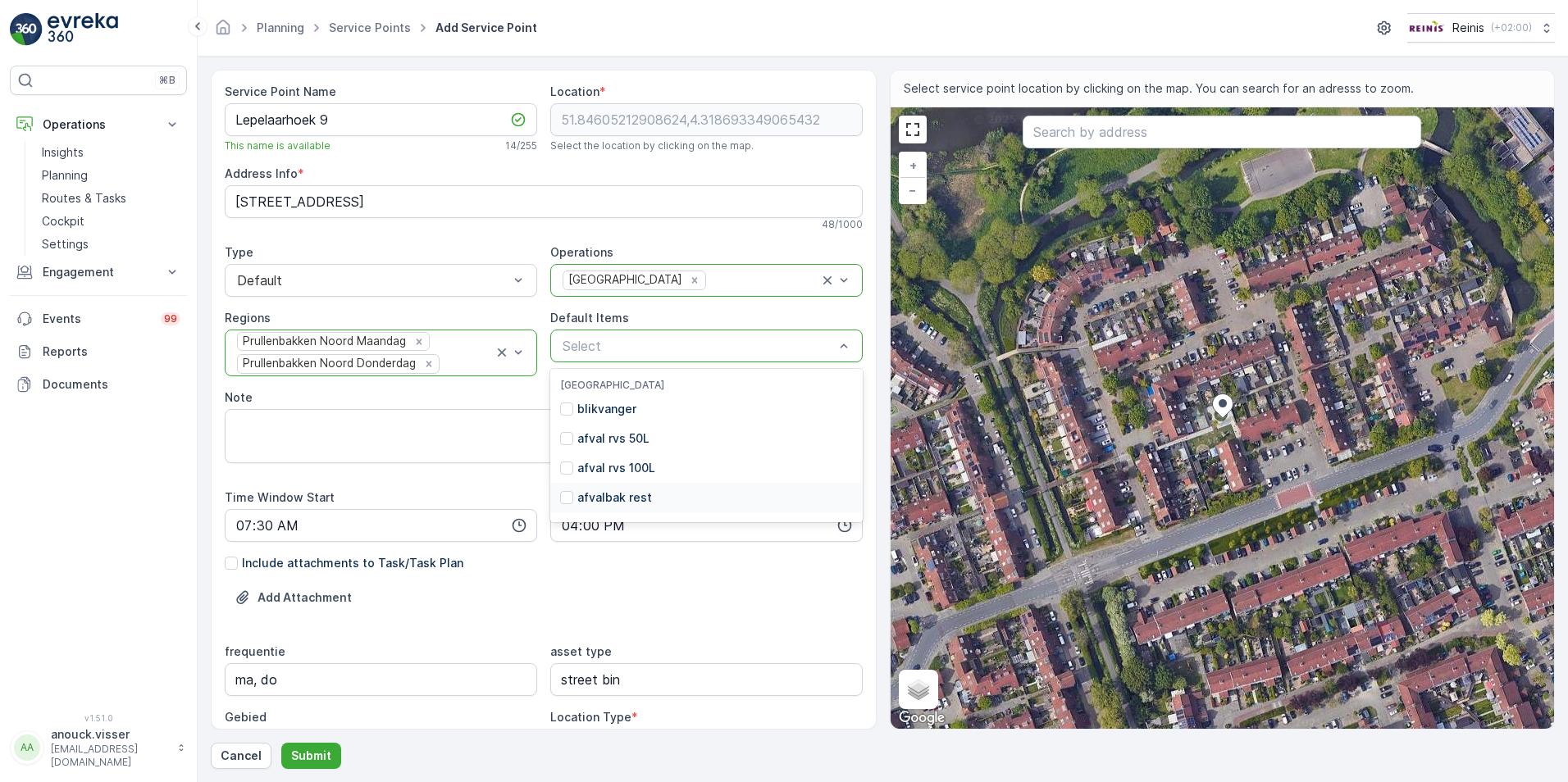
click at [589, 590] on div "Add Attachment" at bounding box center [543, 607] width 638 height 46
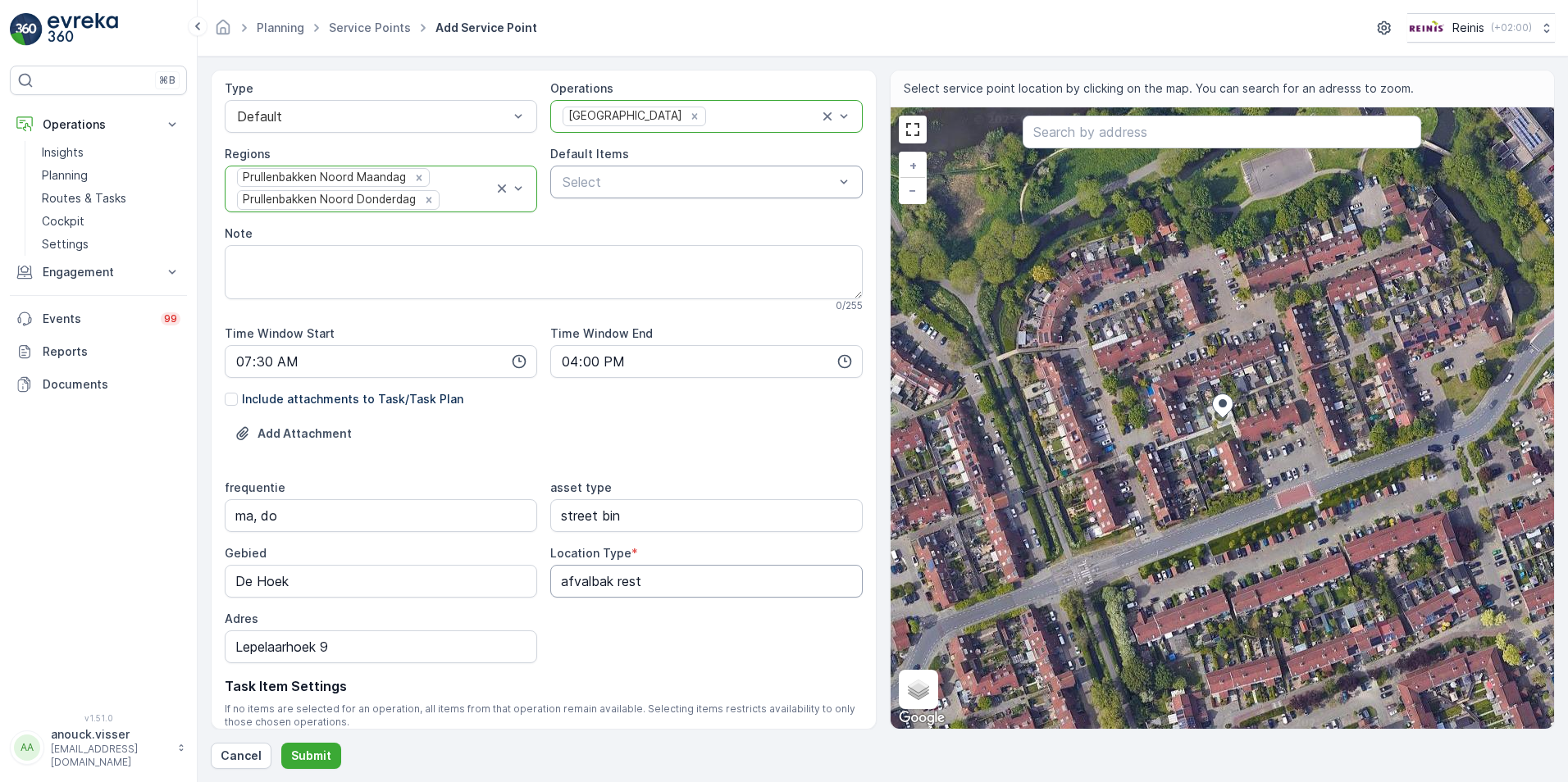
scroll to position [246, 0]
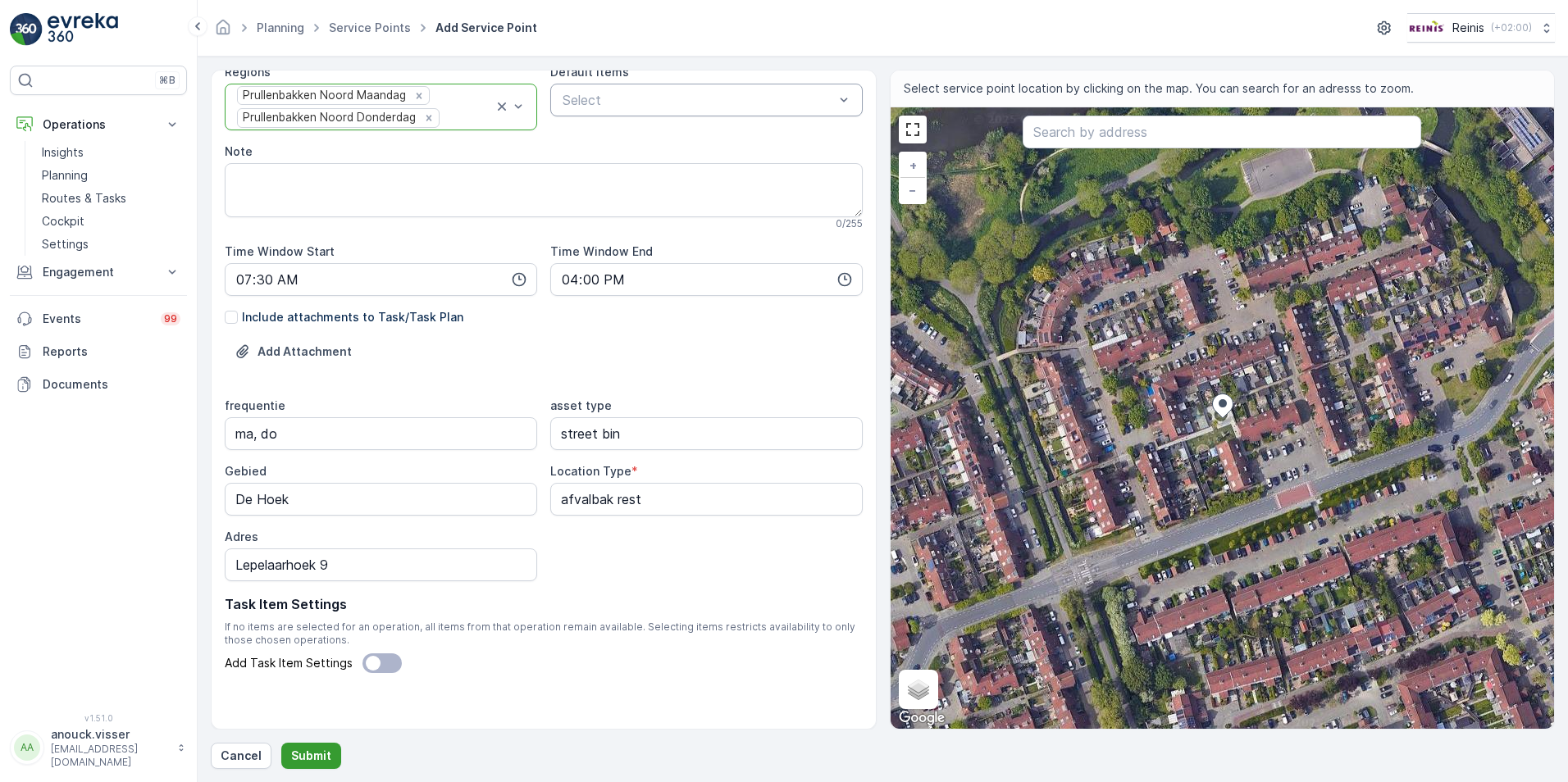
click at [312, 764] on button "Submit" at bounding box center [311, 756] width 59 height 26
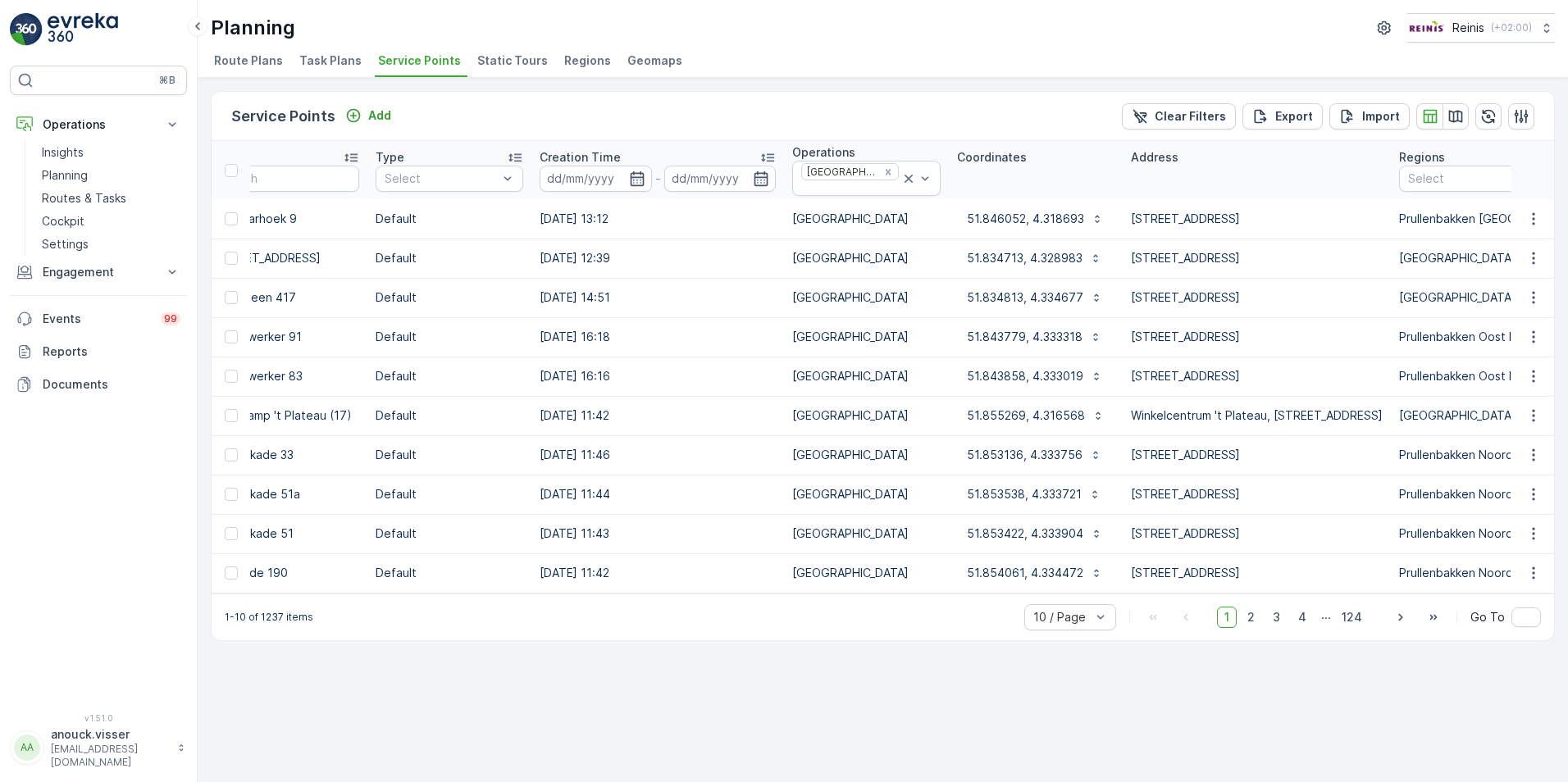
scroll to position [0, 387]
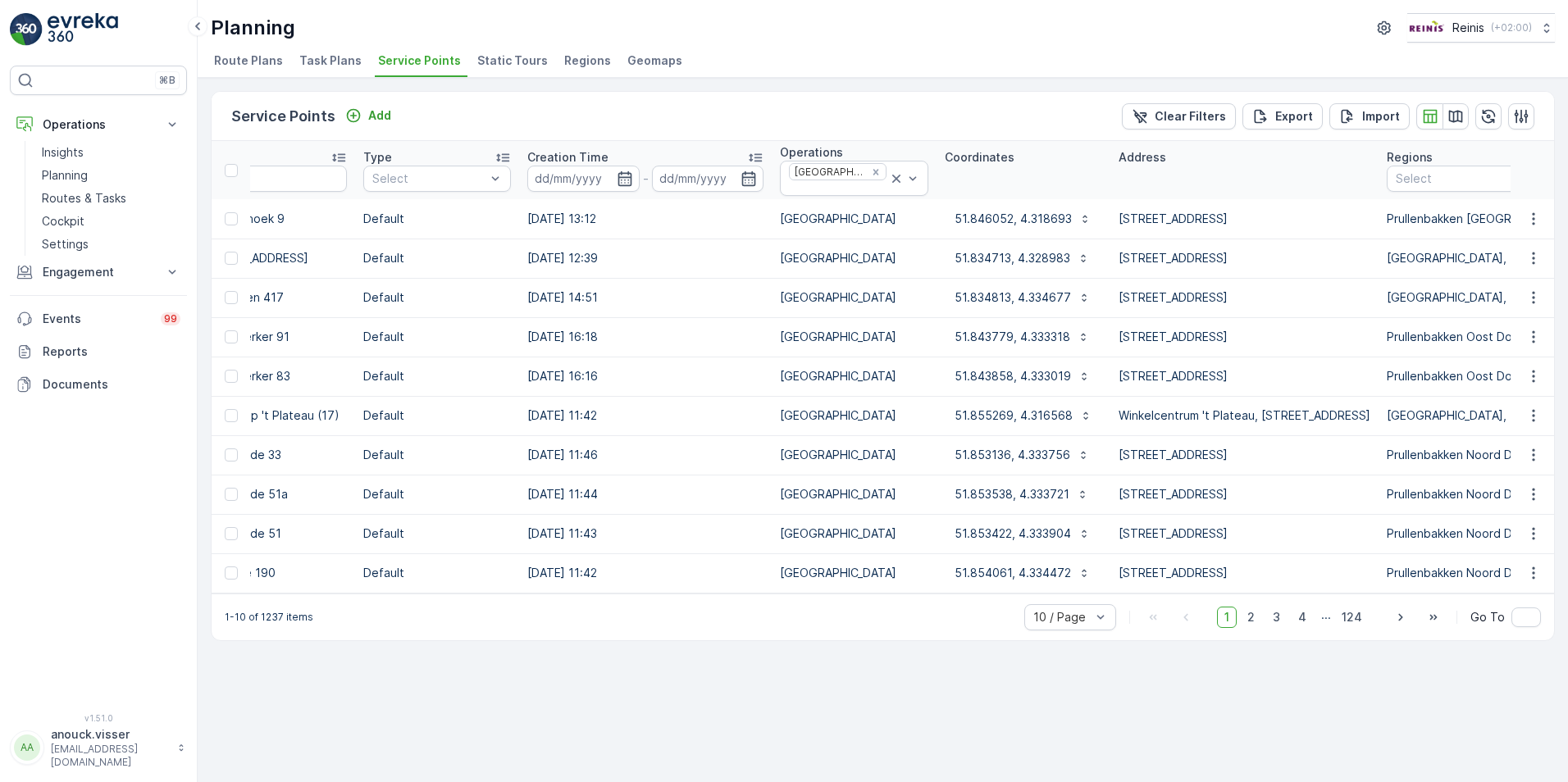
drag, startPoint x: 732, startPoint y: 564, endPoint x: 744, endPoint y: 564, distance: 12.0
click at [739, 563] on td "[DATE] 11:42" at bounding box center [645, 573] width 253 height 39
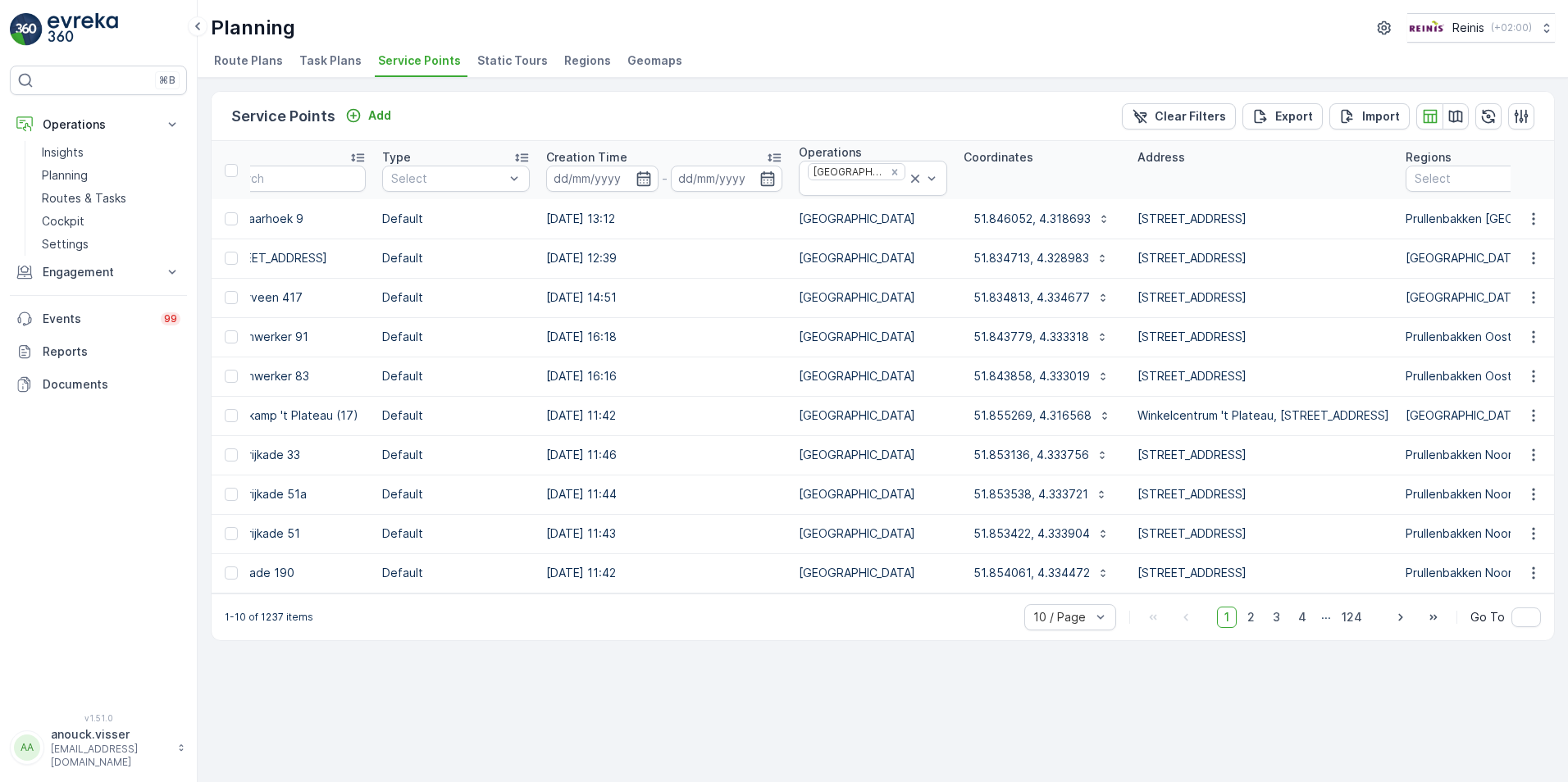
scroll to position [0, 0]
